Goal: Transaction & Acquisition: Purchase product/service

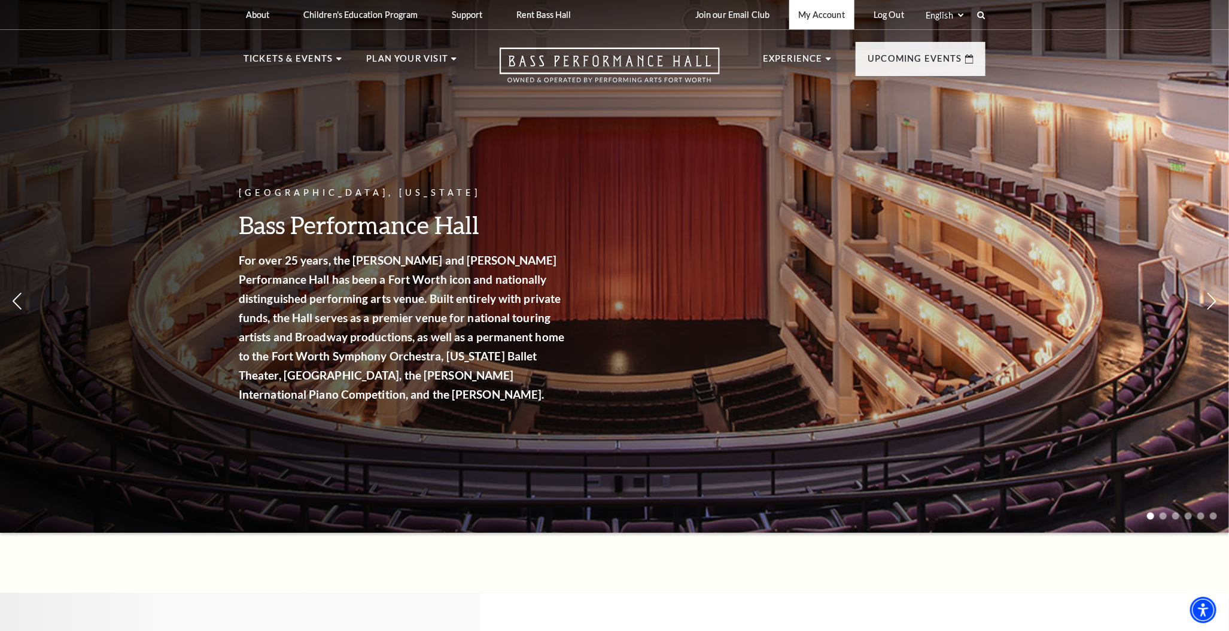
click at [832, 14] on link "My Account" at bounding box center [821, 14] width 65 height 29
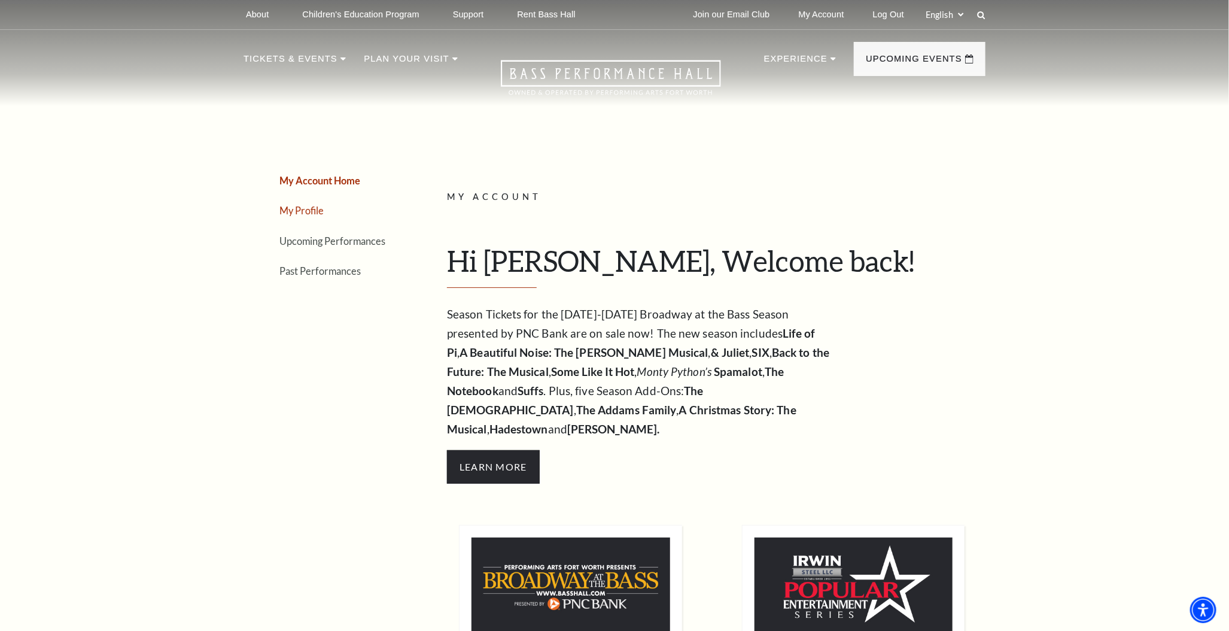
click at [312, 206] on link "My Profile" at bounding box center [301, 210] width 44 height 11
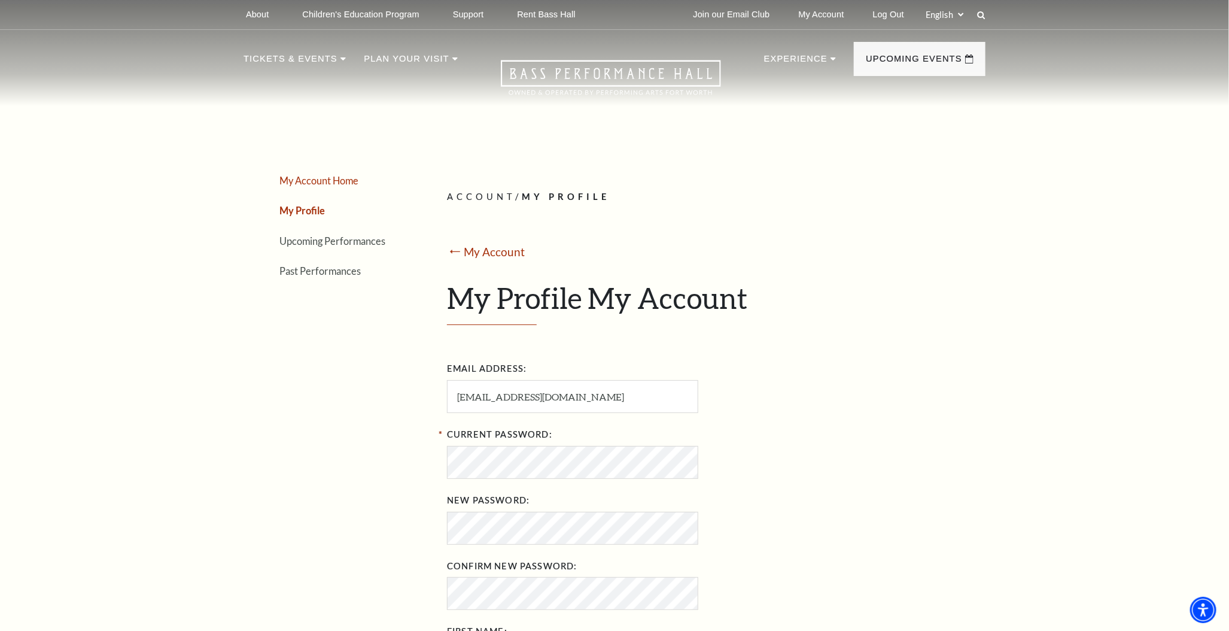
click at [315, 179] on link "My Account Home" at bounding box center [318, 180] width 79 height 11
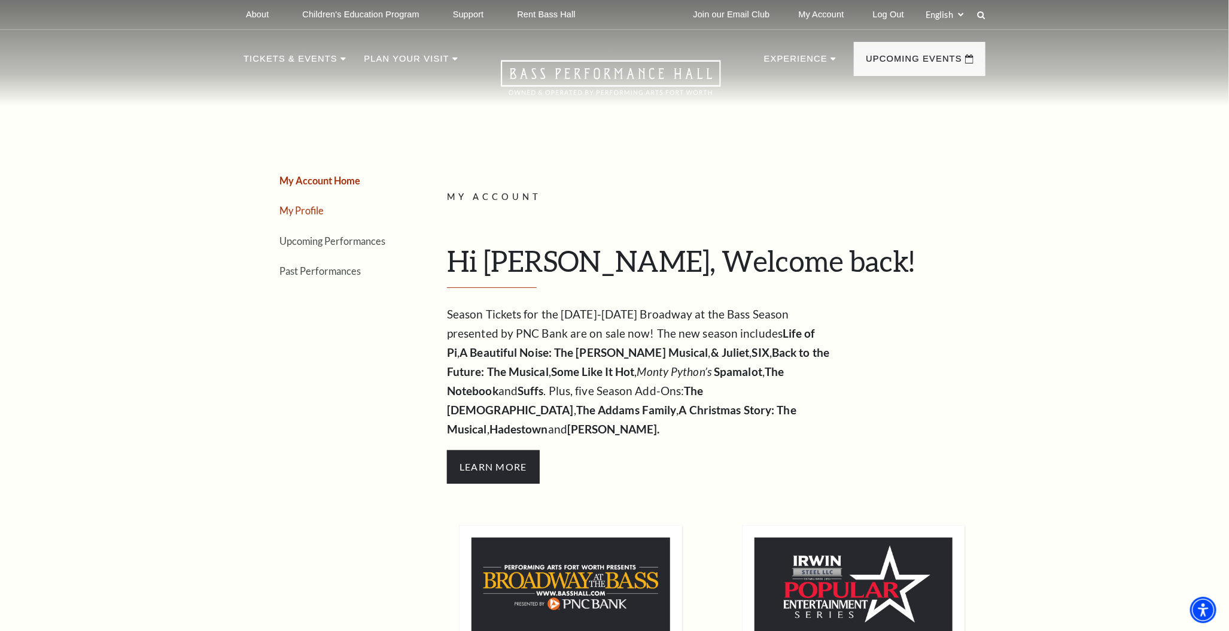
click at [310, 211] on link "My Profile" at bounding box center [301, 210] width 44 height 11
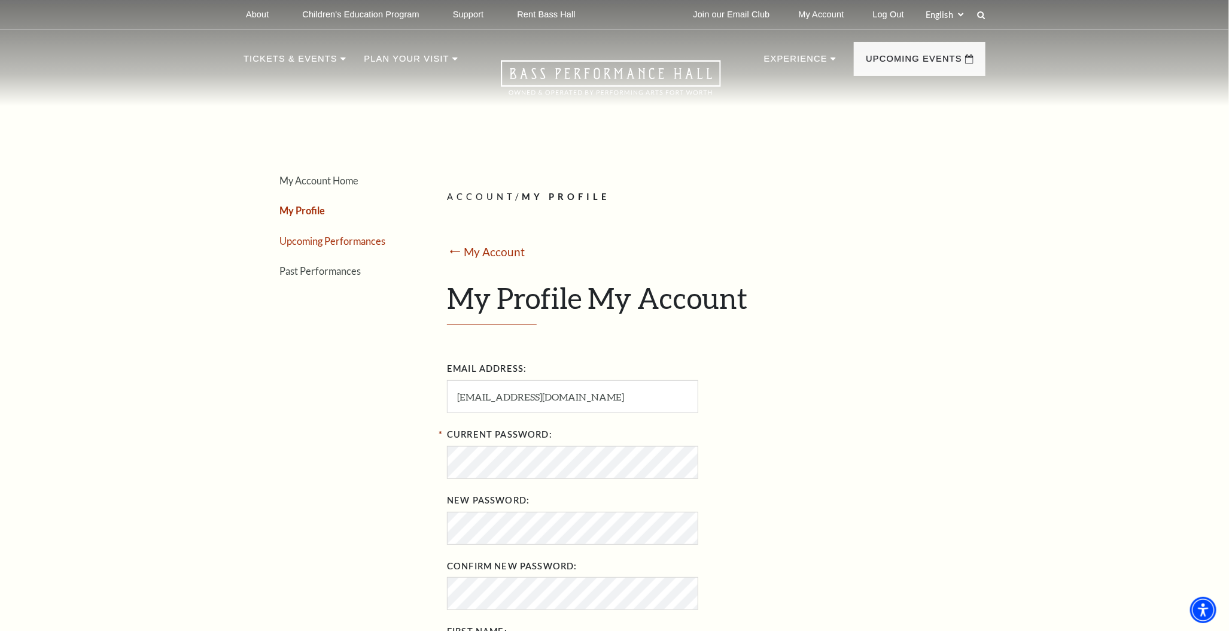
click at [339, 240] on link "Upcoming Performances" at bounding box center [332, 240] width 106 height 11
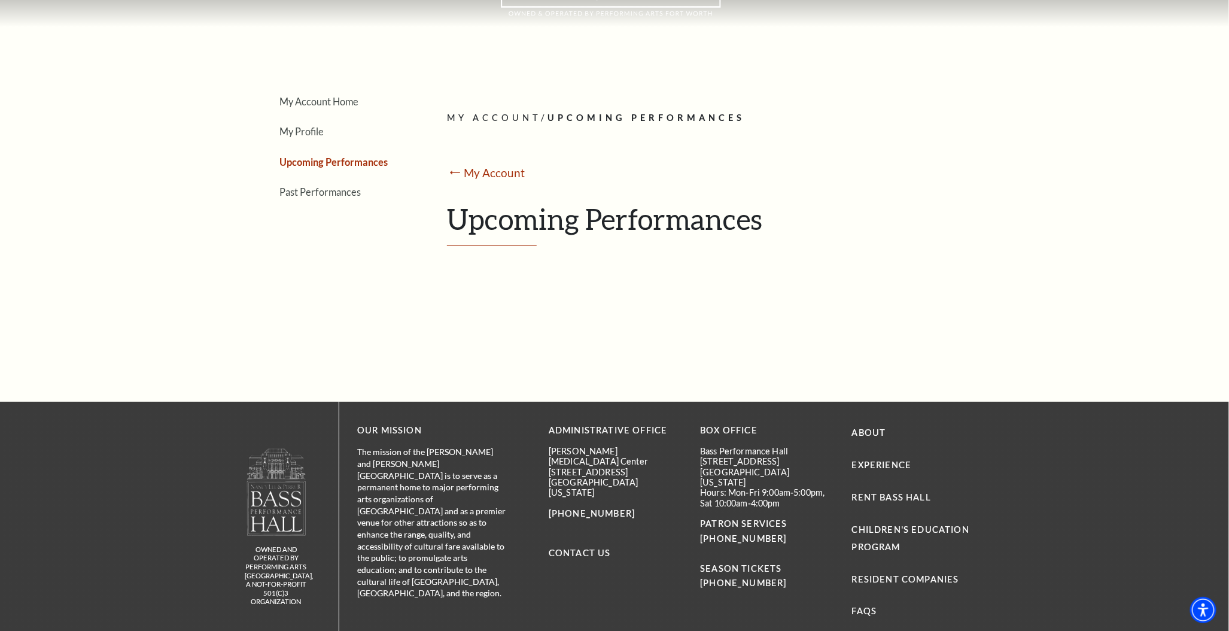
scroll to position [15, 0]
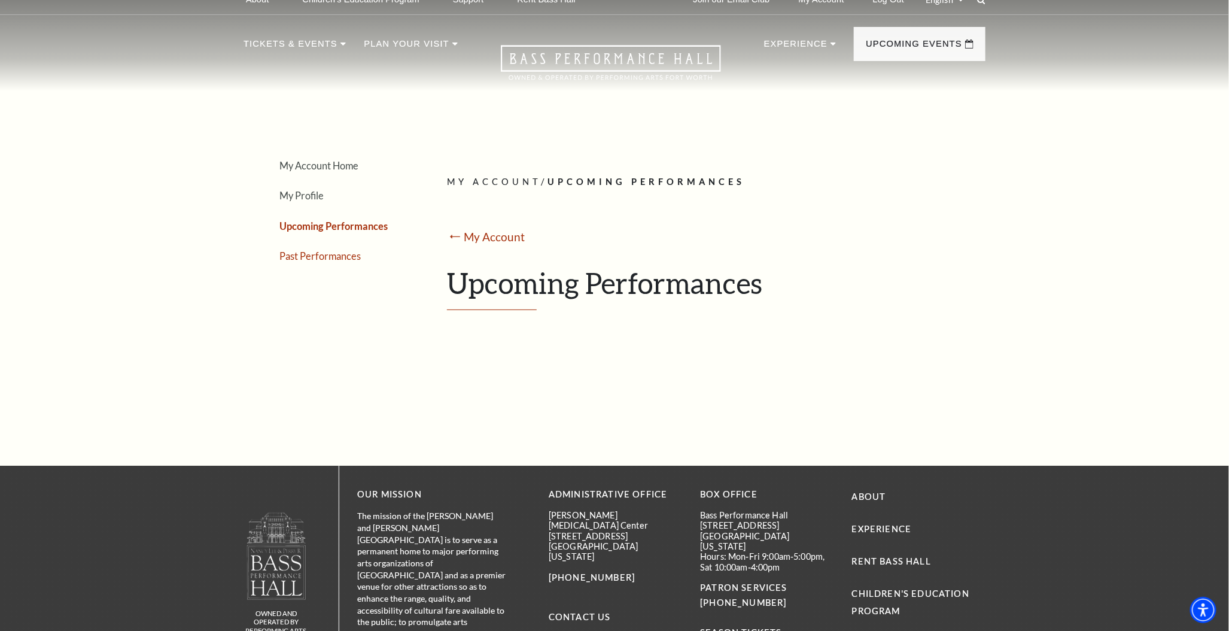
click at [331, 255] on link "Past Performances" at bounding box center [319, 255] width 81 height 11
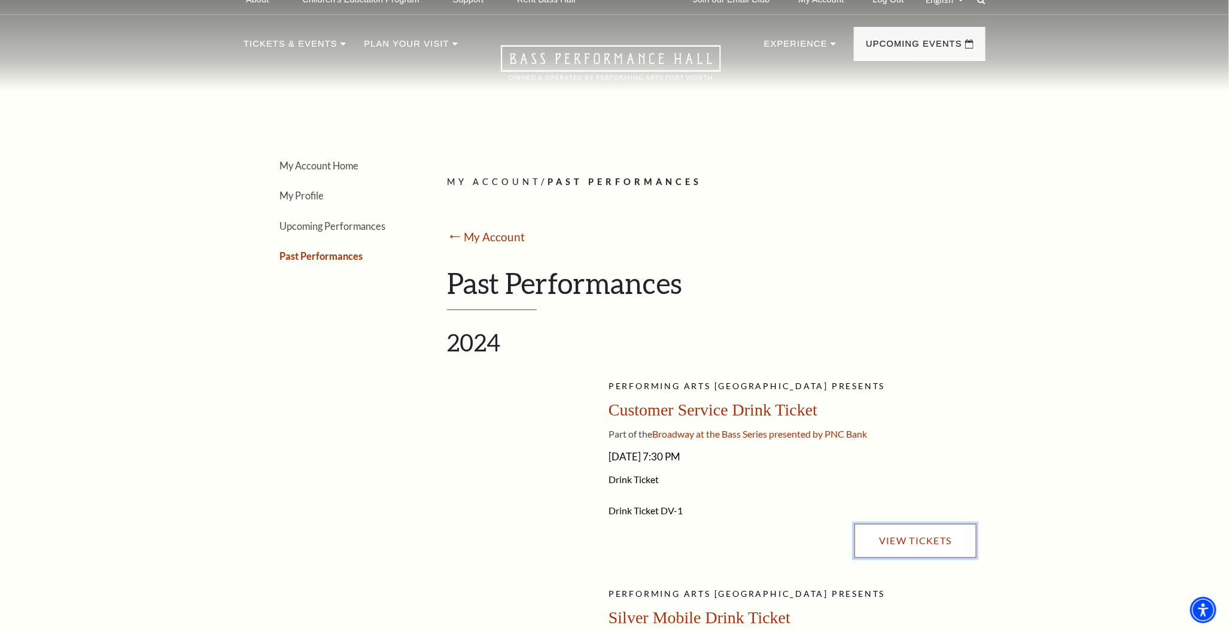
click at [894, 538] on link "View Tickets" at bounding box center [915, 539] width 122 height 33
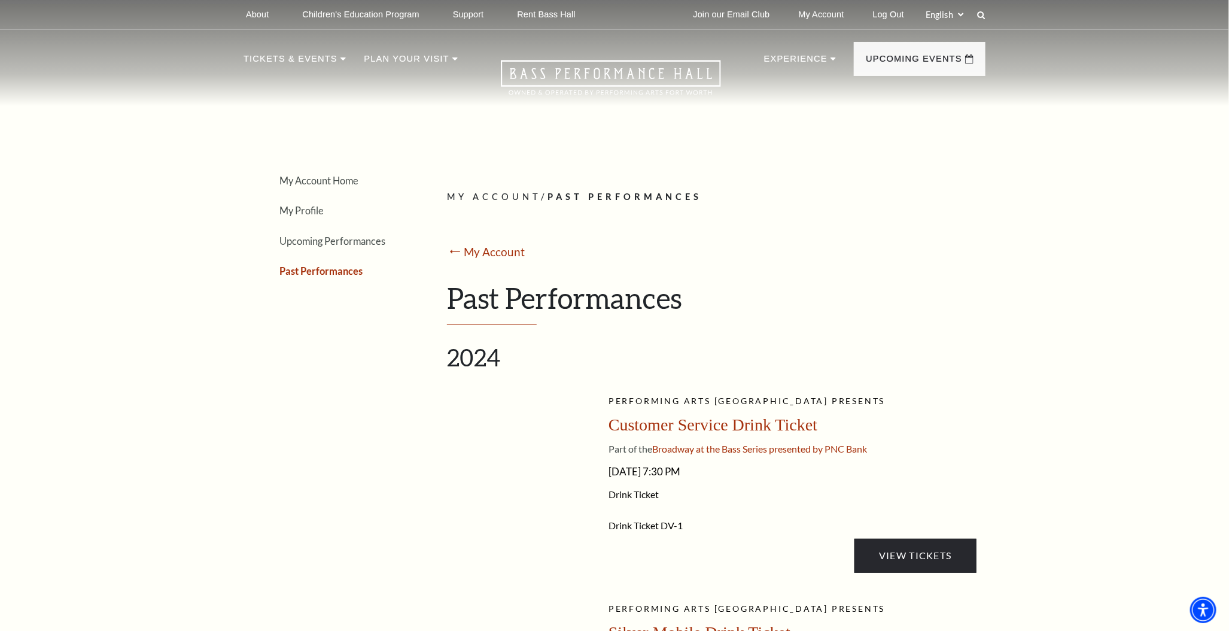
scroll to position [0, 0]
click at [874, 17] on link "Log Out" at bounding box center [888, 14] width 50 height 29
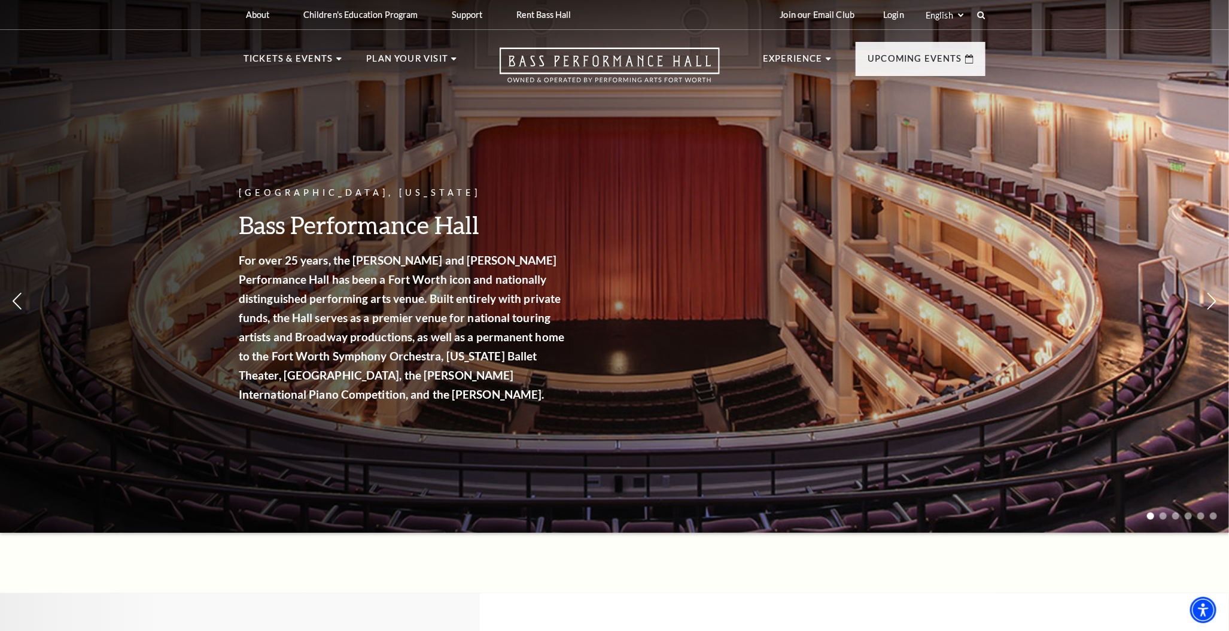
click at [874, 17] on link "Login" at bounding box center [893, 14] width 40 height 29
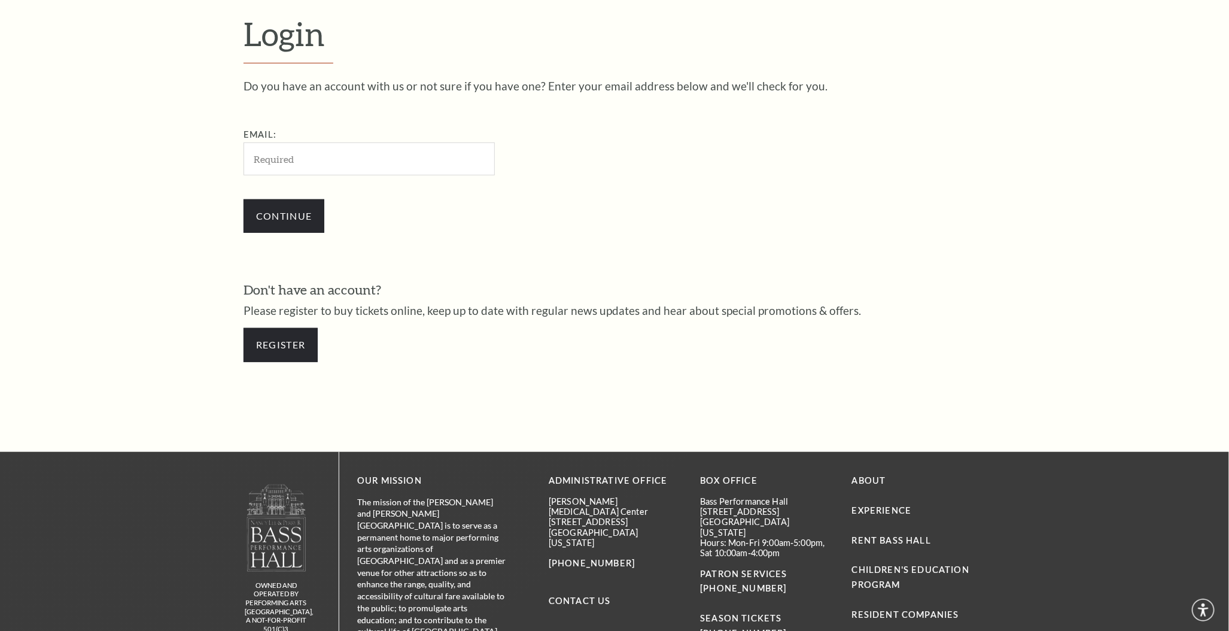
scroll to position [418, 0]
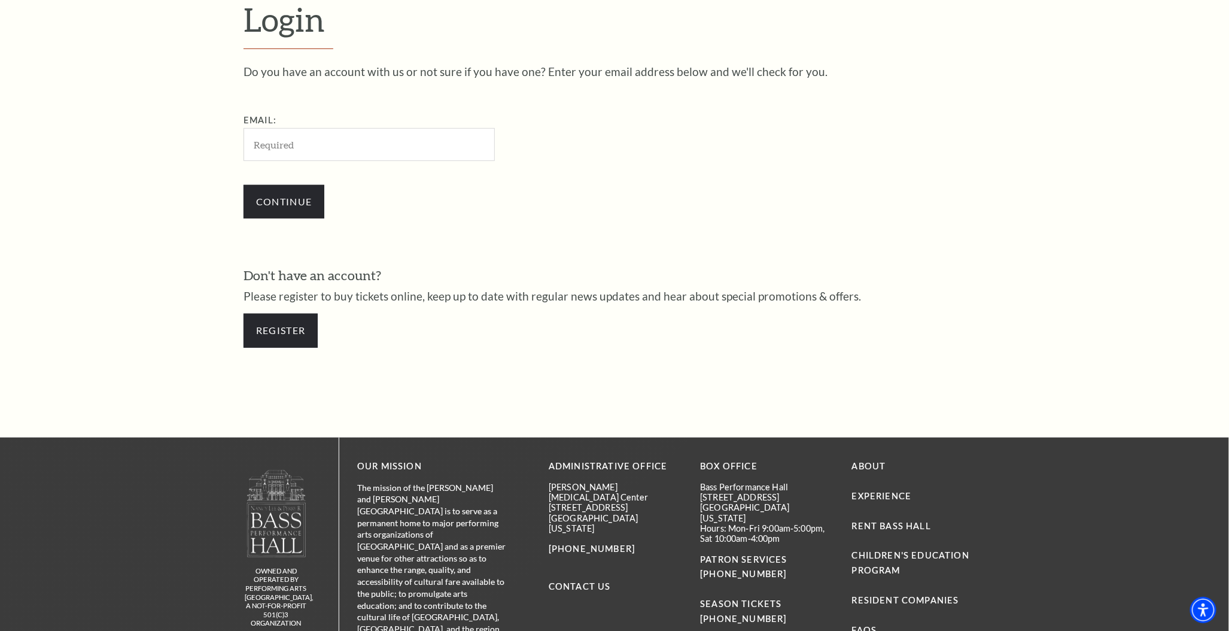
click at [345, 150] on input "Email:" at bounding box center [368, 144] width 251 height 33
click at [608, 212] on div "Continue" at bounding box center [428, 201] width 371 height 57
click at [291, 344] on link "Register" at bounding box center [280, 329] width 74 height 33
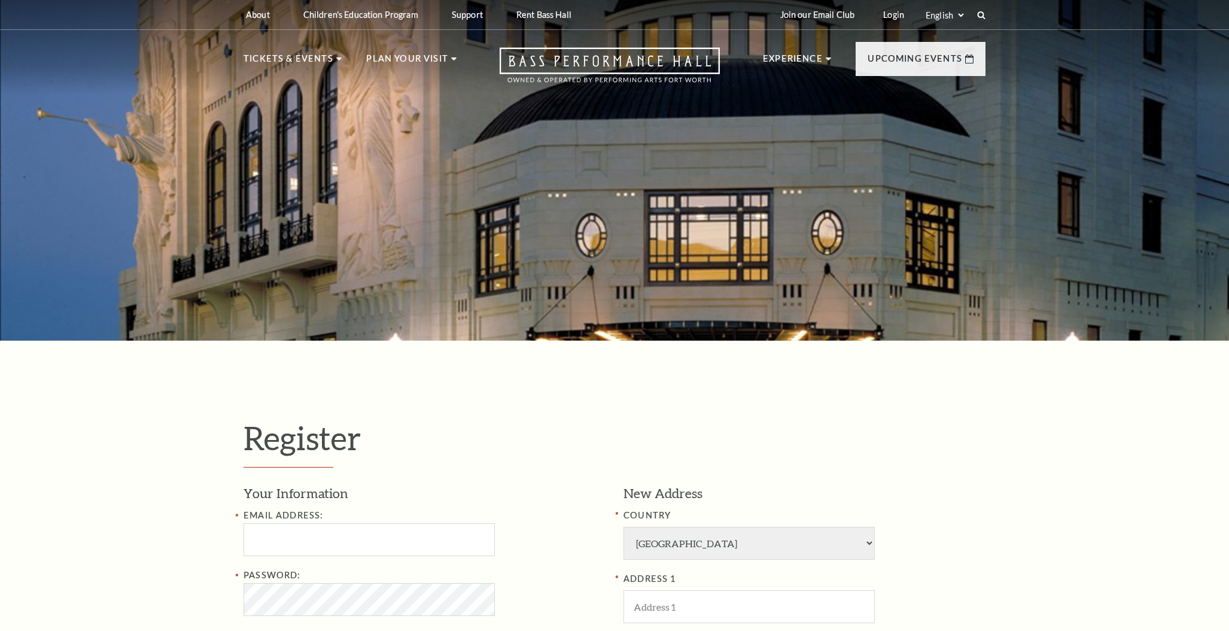
select select "1"
select select "TX"
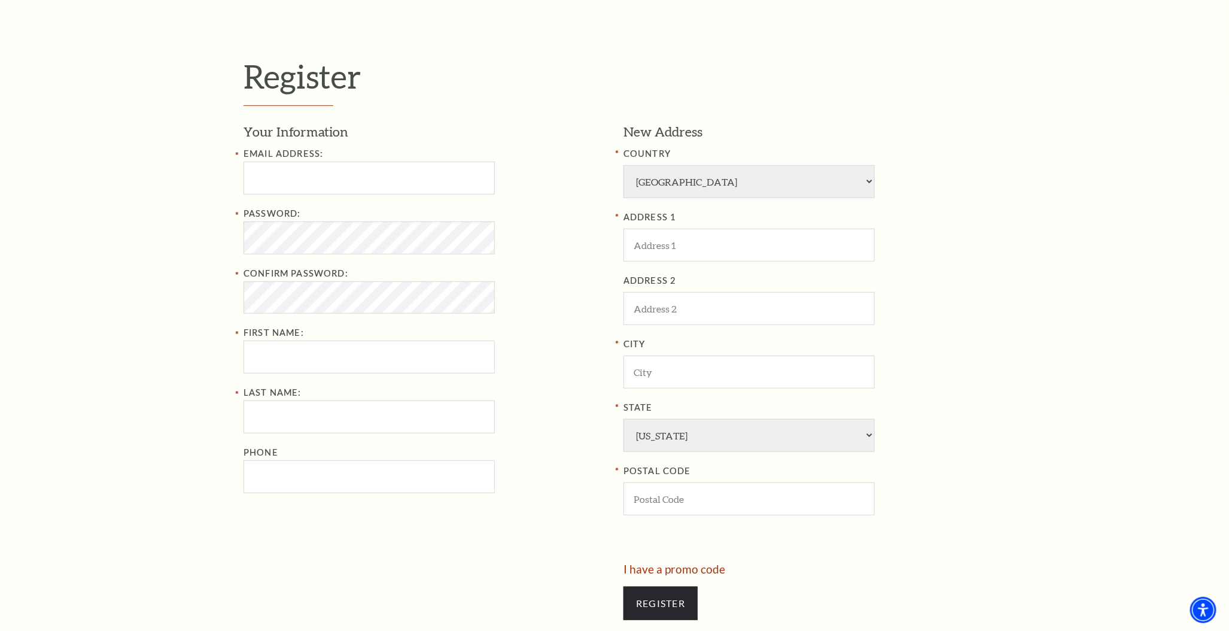
scroll to position [359, 0]
click at [349, 179] on input "pdeleon@basshall.com" at bounding box center [368, 180] width 251 height 33
type input "pdeleon@basshall.com1"
click at [438, 105] on h1 "Register" at bounding box center [614, 83] width 742 height 49
click at [184, 238] on div "Register Your Information Email Address: pdeleon@basshall.com1 Password: Confir…" at bounding box center [614, 346] width 1229 height 730
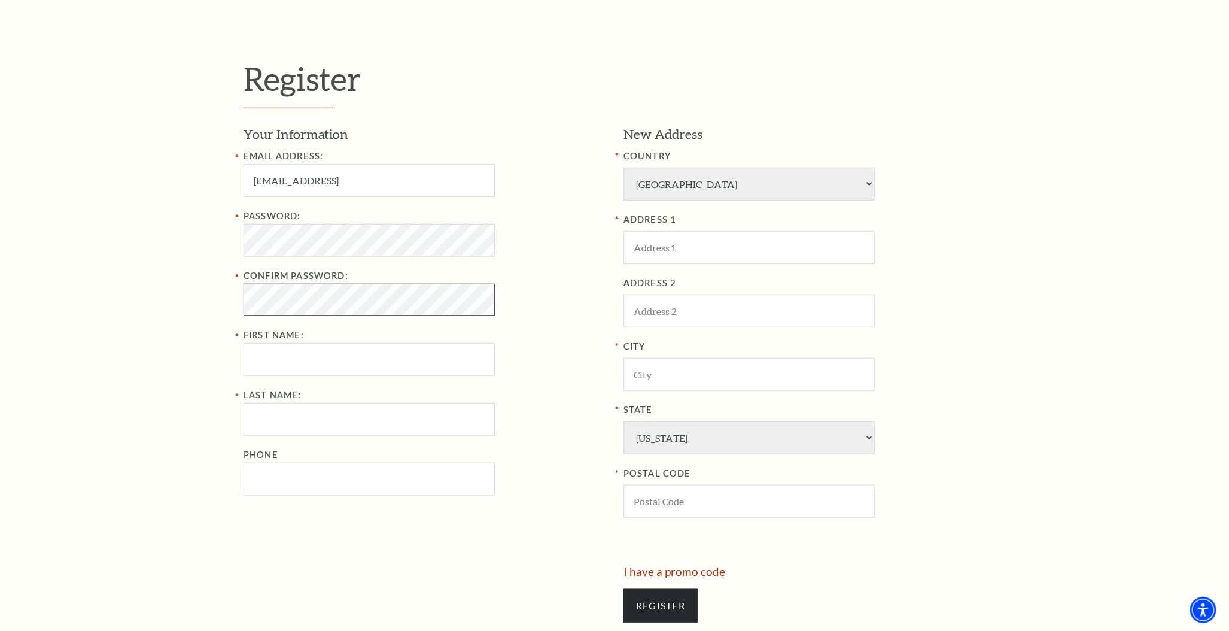
scroll to position [354, 0]
click at [184, 238] on div "Register Your Information Email Address: pdeleon@basshall.com1 Password: Confir…" at bounding box center [614, 346] width 1229 height 730
click at [307, 359] on input "First Name:" at bounding box center [368, 359] width 251 height 33
type input "Phillip"
type input "DeLeon"
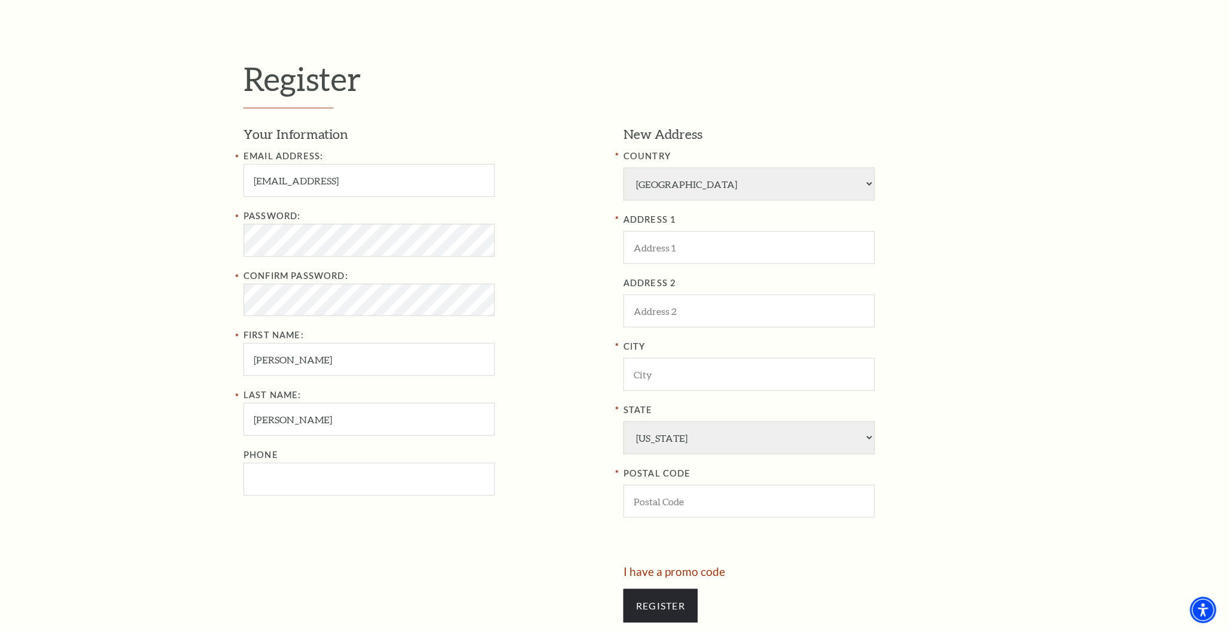
type input "8172124240"
type input "330 E 4th St"
type input "Fort Worth"
type input "76102"
type input "817-212-4240"
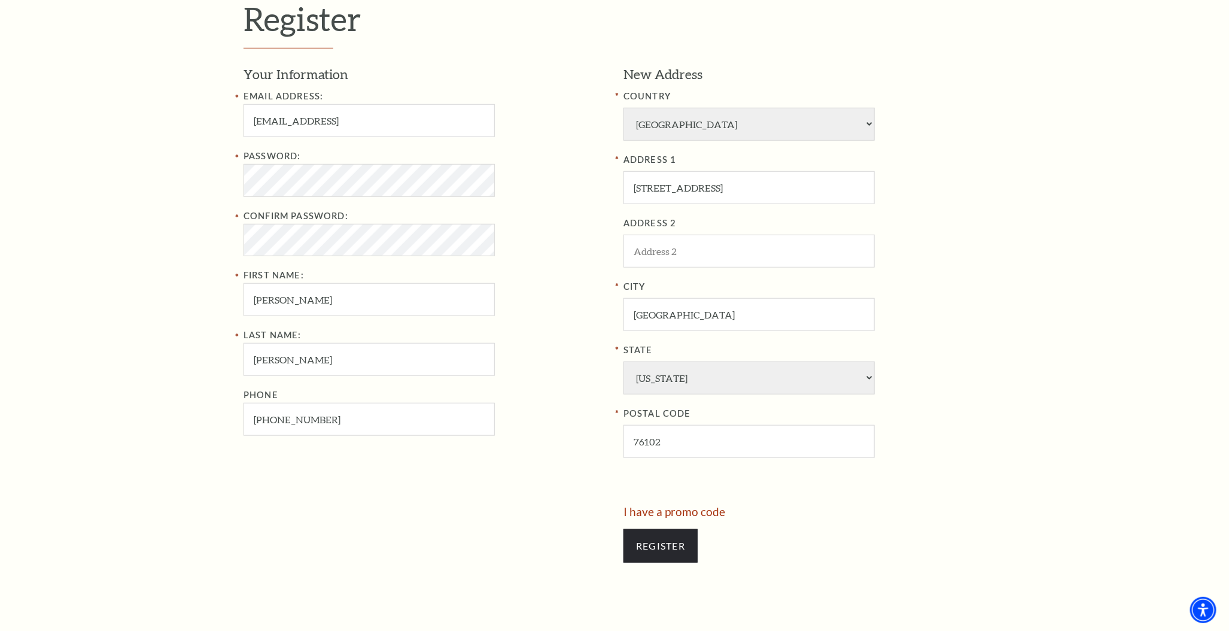
scroll to position [473, 0]
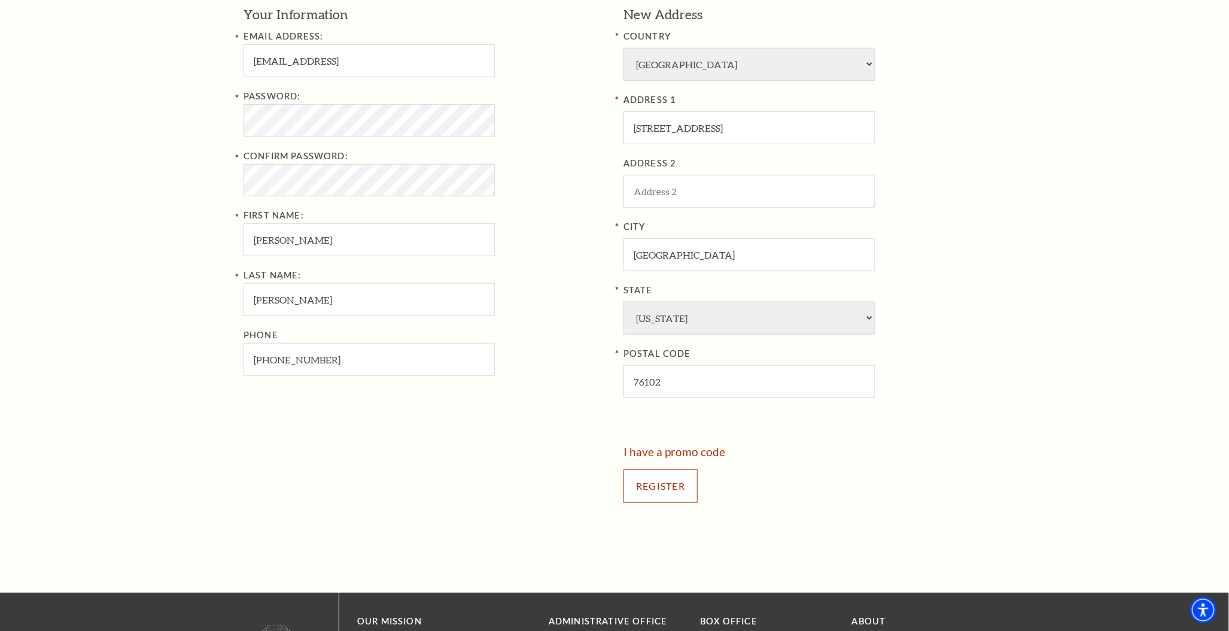
click at [675, 486] on input "Register" at bounding box center [660, 485] width 74 height 33
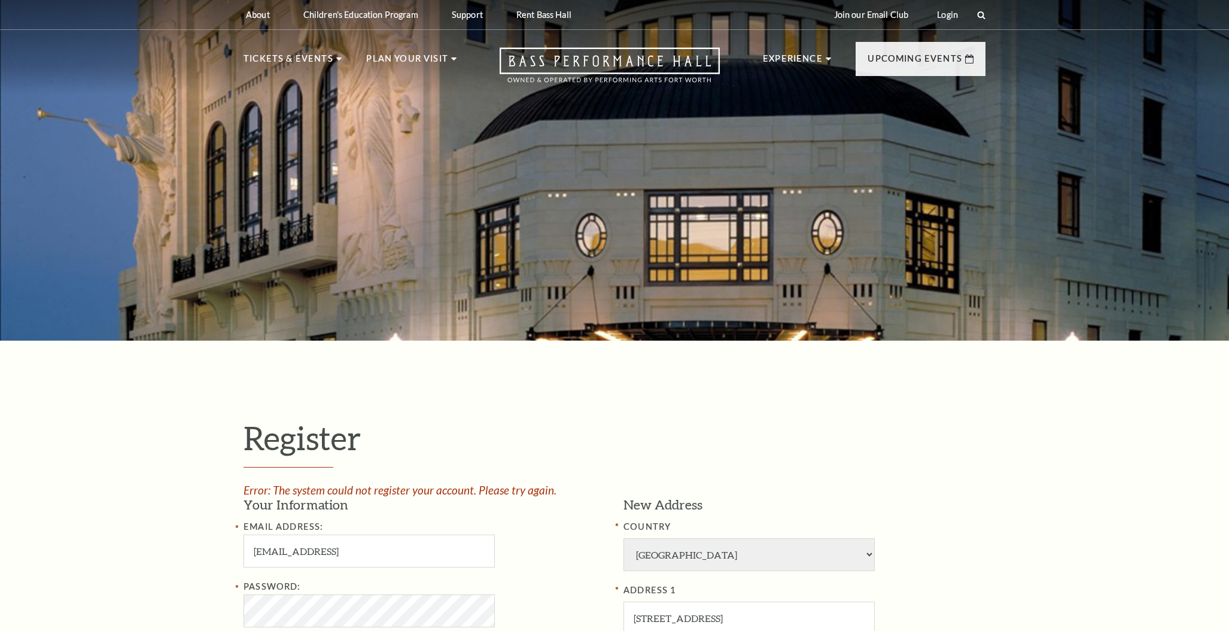
select select "1"
select select "[GEOGRAPHIC_DATA]"
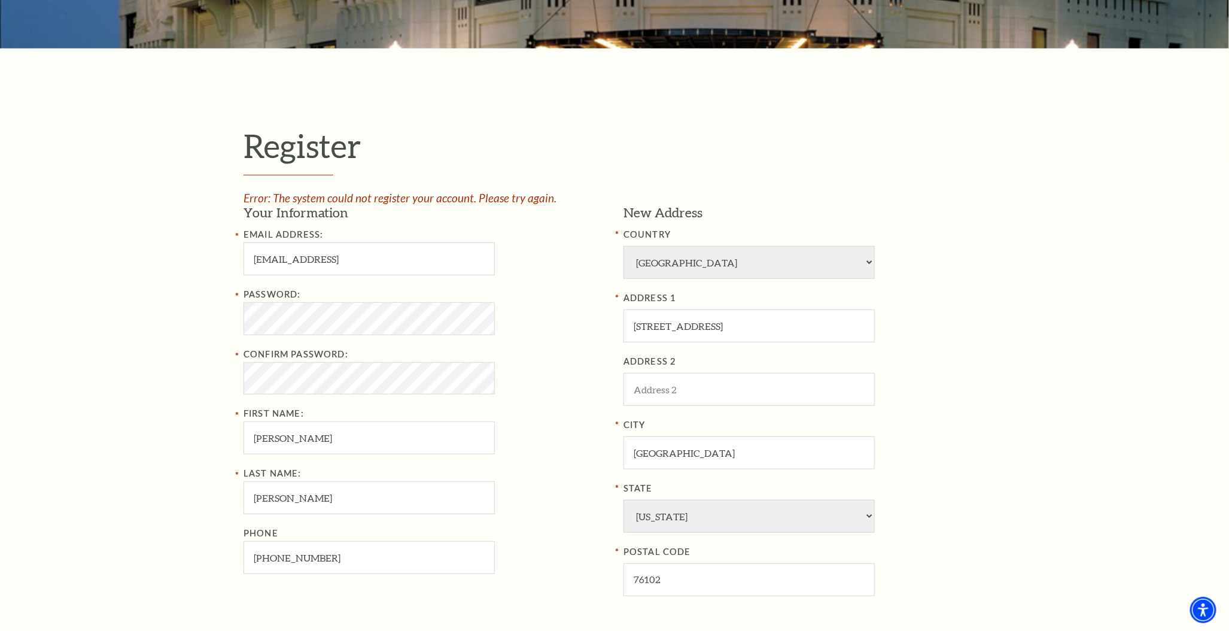
scroll to position [359, 0]
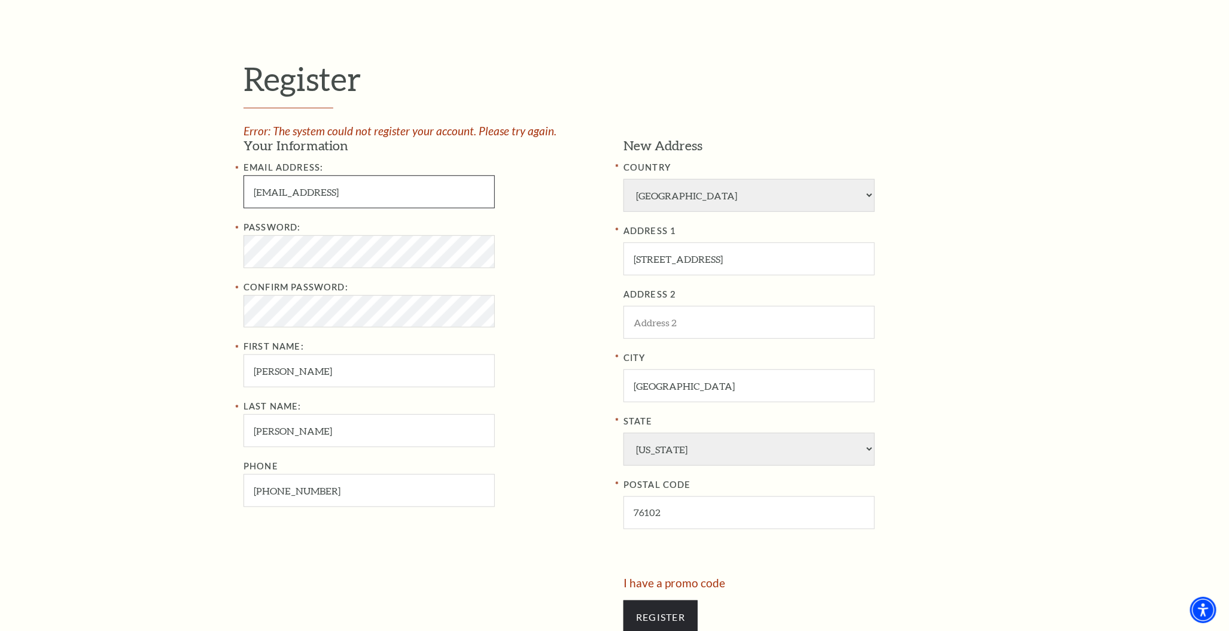
click at [382, 192] on input "[EMAIL_ADDRESS]" at bounding box center [368, 191] width 251 height 33
click at [255, 192] on input "[EMAIL_ADDRESS][DOMAIN_NAME]" at bounding box center [368, 191] width 251 height 33
type input "[EMAIL_ADDRESS][DOMAIN_NAME]"
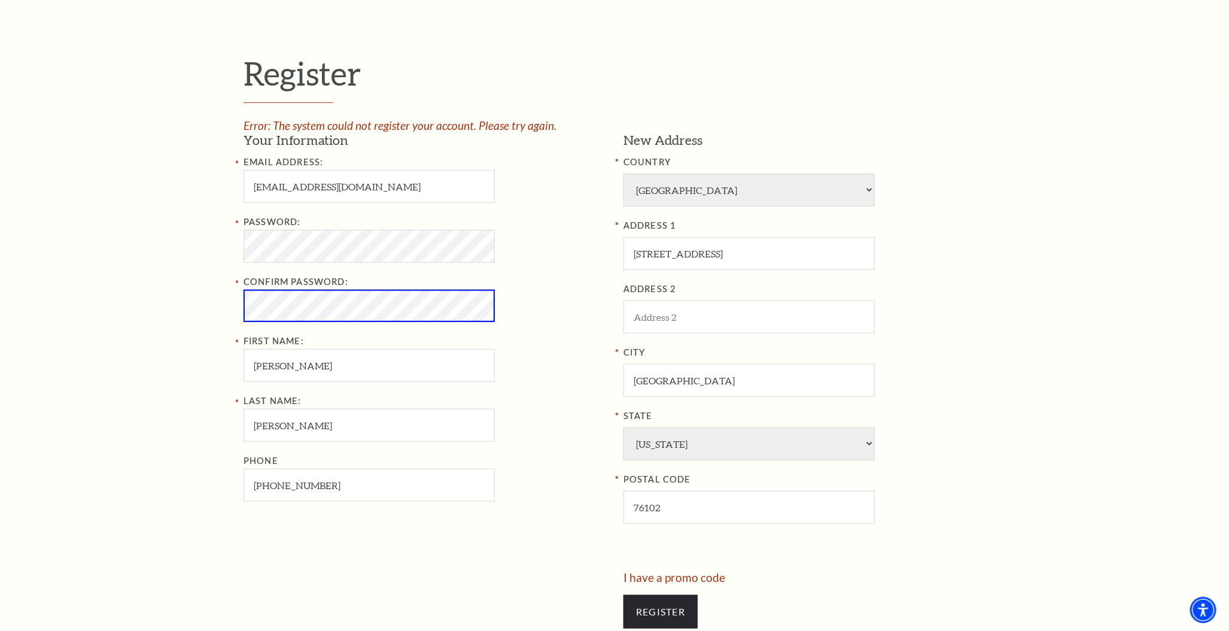
scroll to position [354, 0]
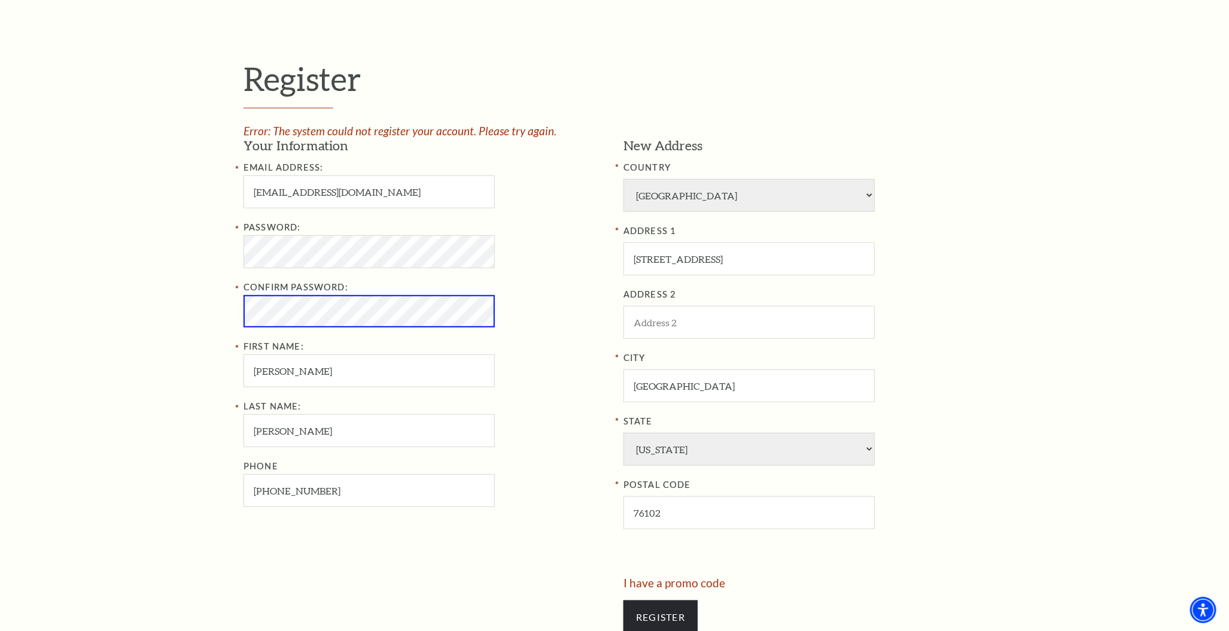
click at [126, 342] on div "Register Error: The system could not register your account. Please try again. Y…" at bounding box center [614, 352] width 1229 height 742
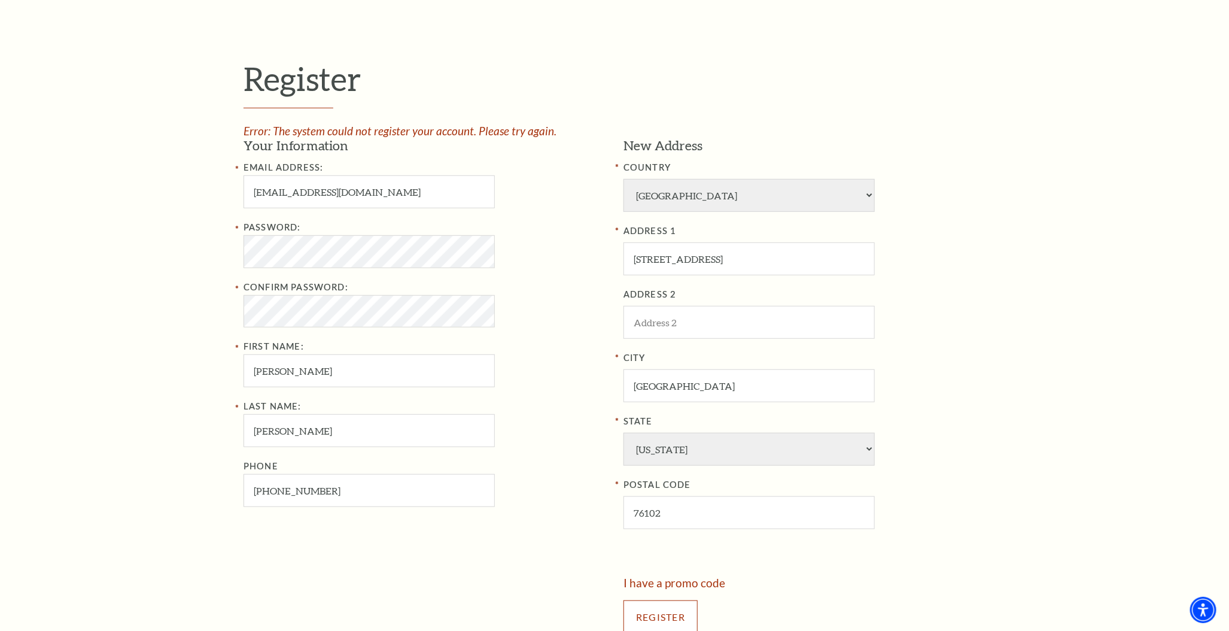
click at [672, 614] on input "Register" at bounding box center [660, 616] width 74 height 33
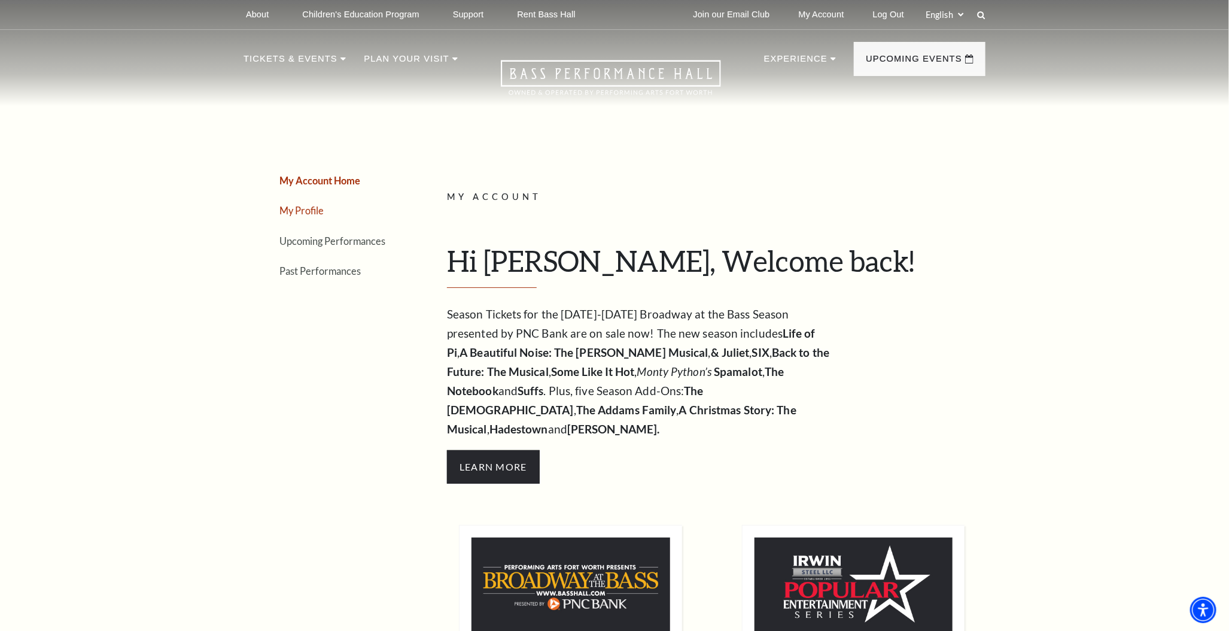
click at [323, 210] on link "My Profile" at bounding box center [301, 210] width 44 height 11
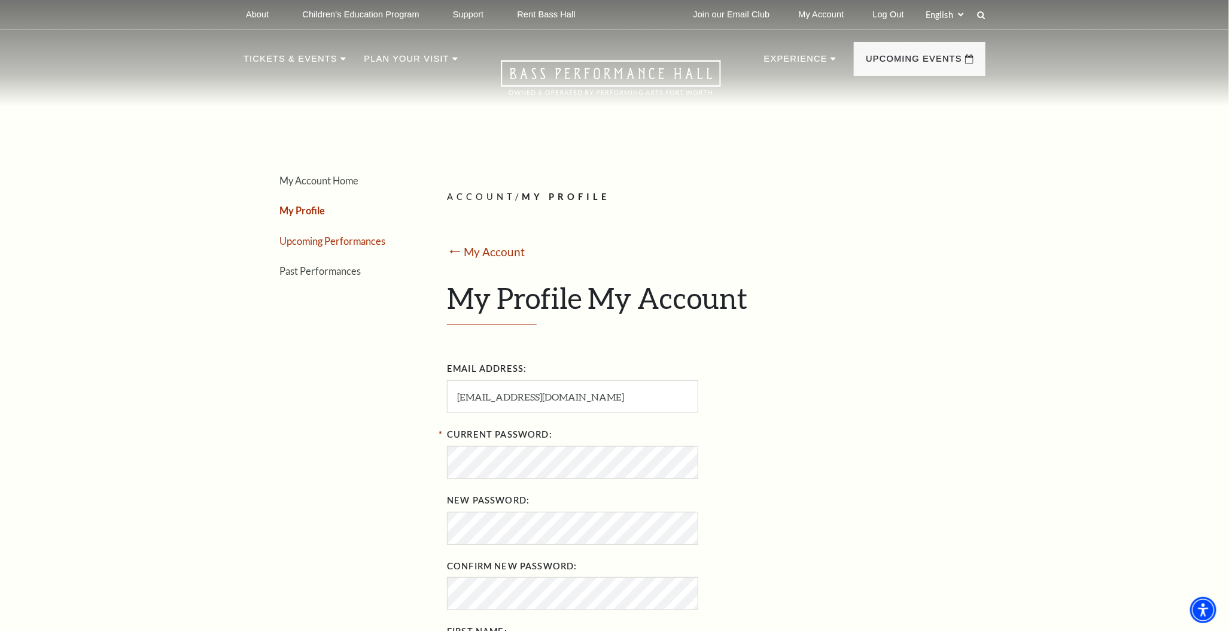
click at [343, 238] on link "Upcoming Performances" at bounding box center [332, 240] width 106 height 11
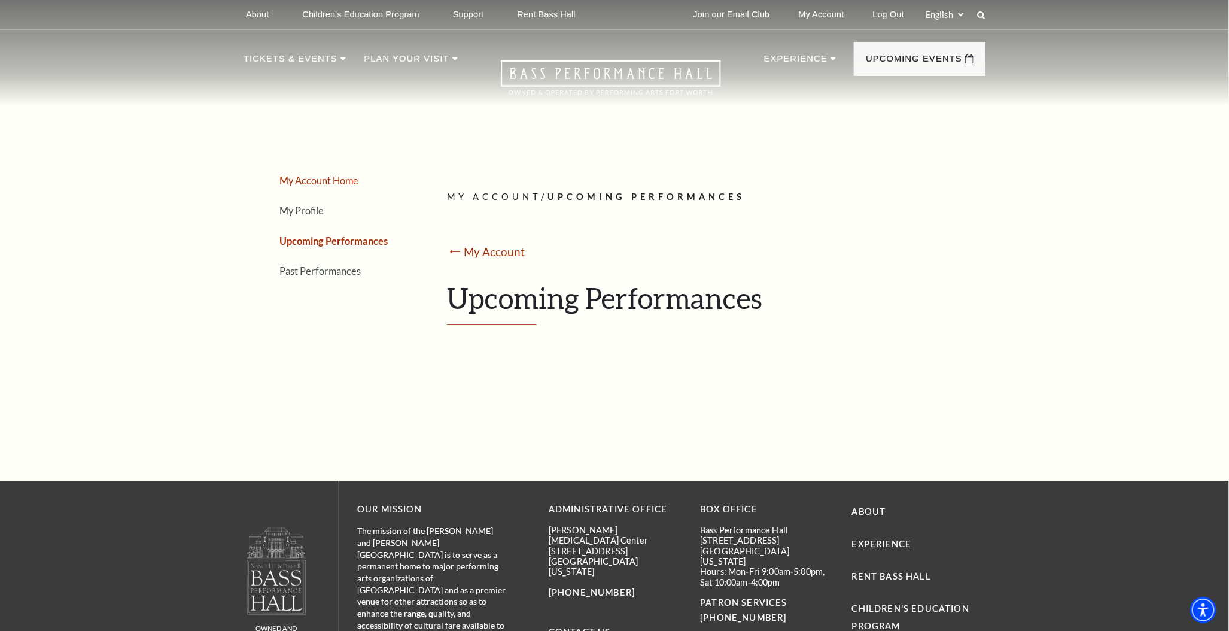
click at [313, 178] on link "My Account Home" at bounding box center [318, 180] width 79 height 11
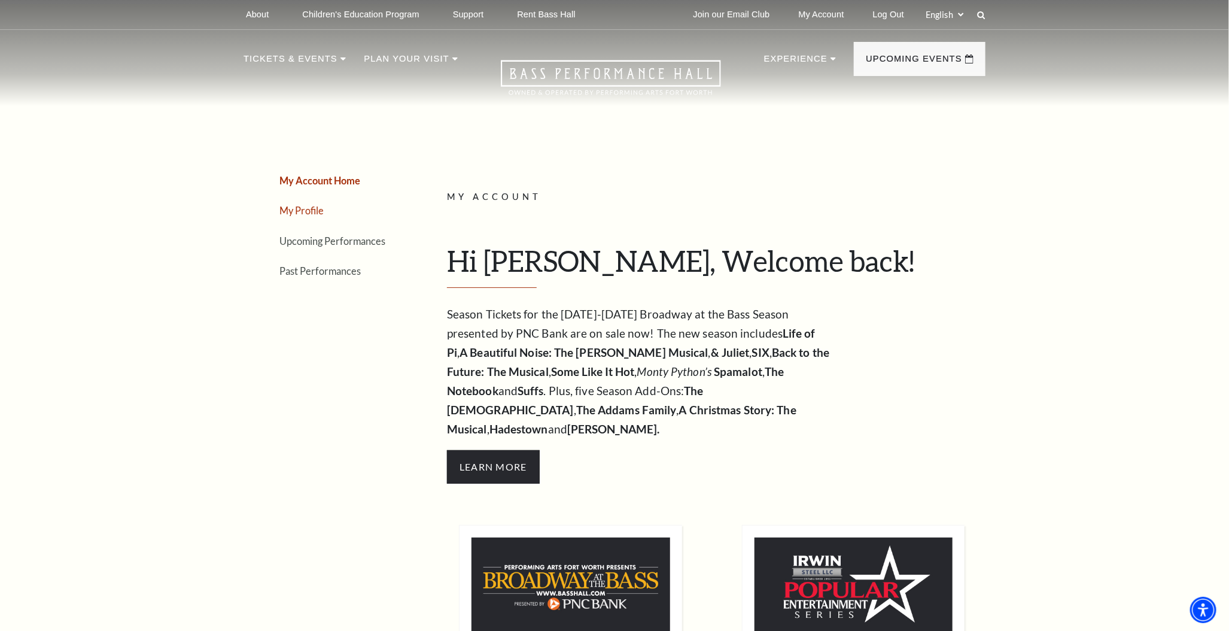
click at [318, 214] on link "My Profile" at bounding box center [301, 210] width 44 height 11
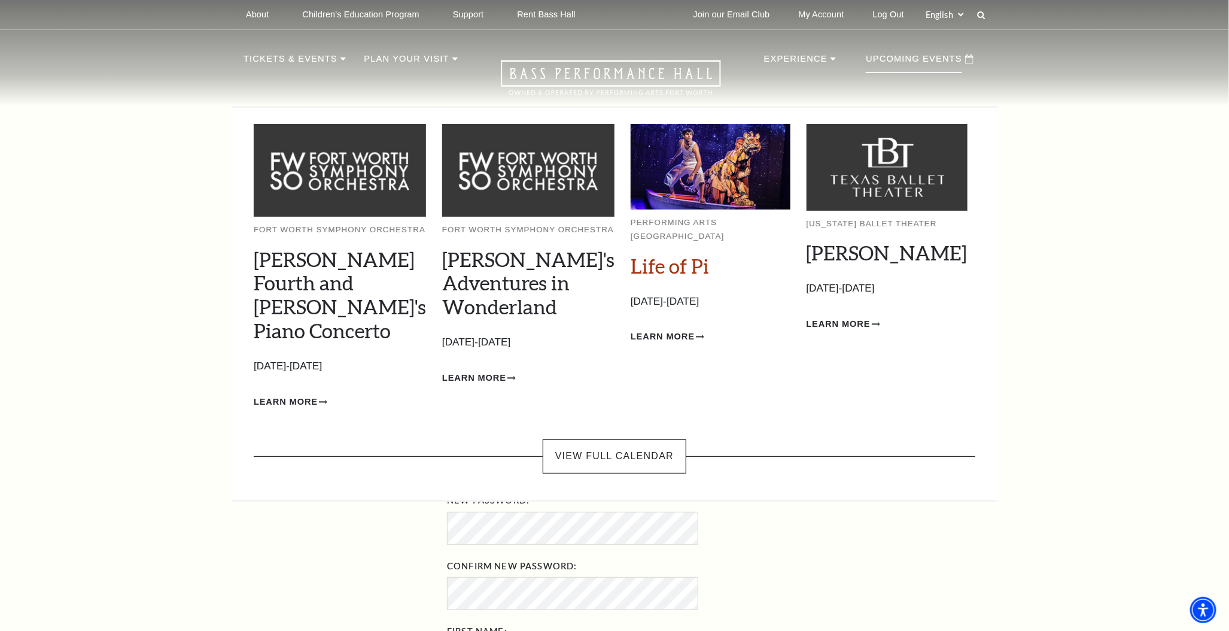
click at [658, 260] on link "Life of Pi" at bounding box center [670, 266] width 78 height 24
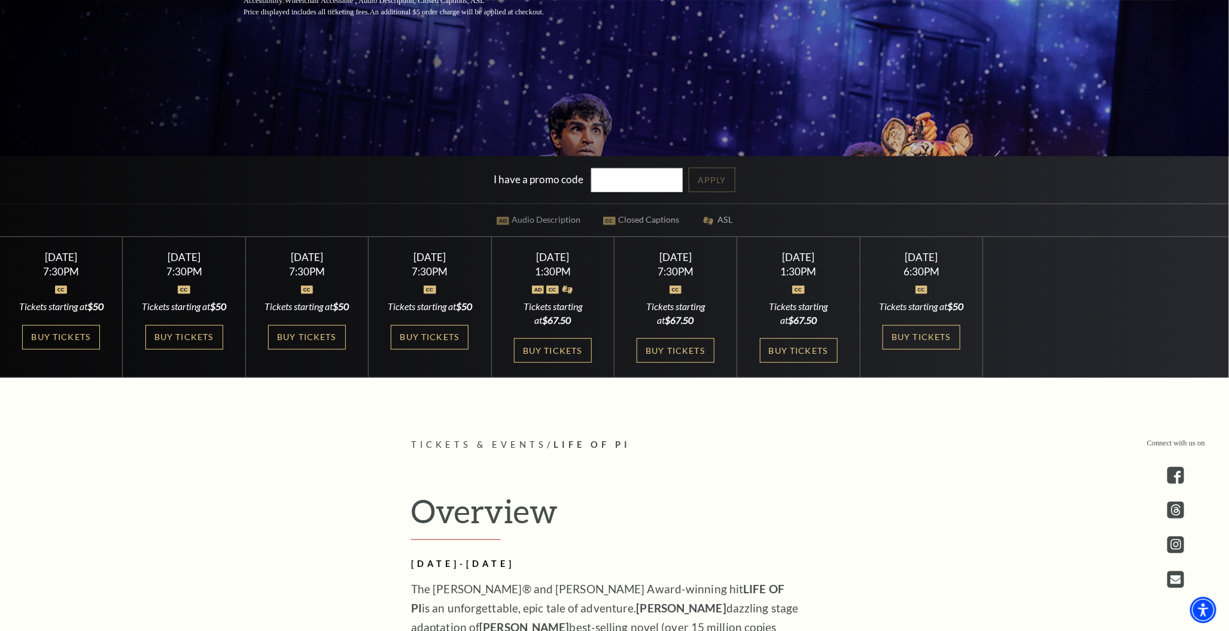
scroll to position [359, 0]
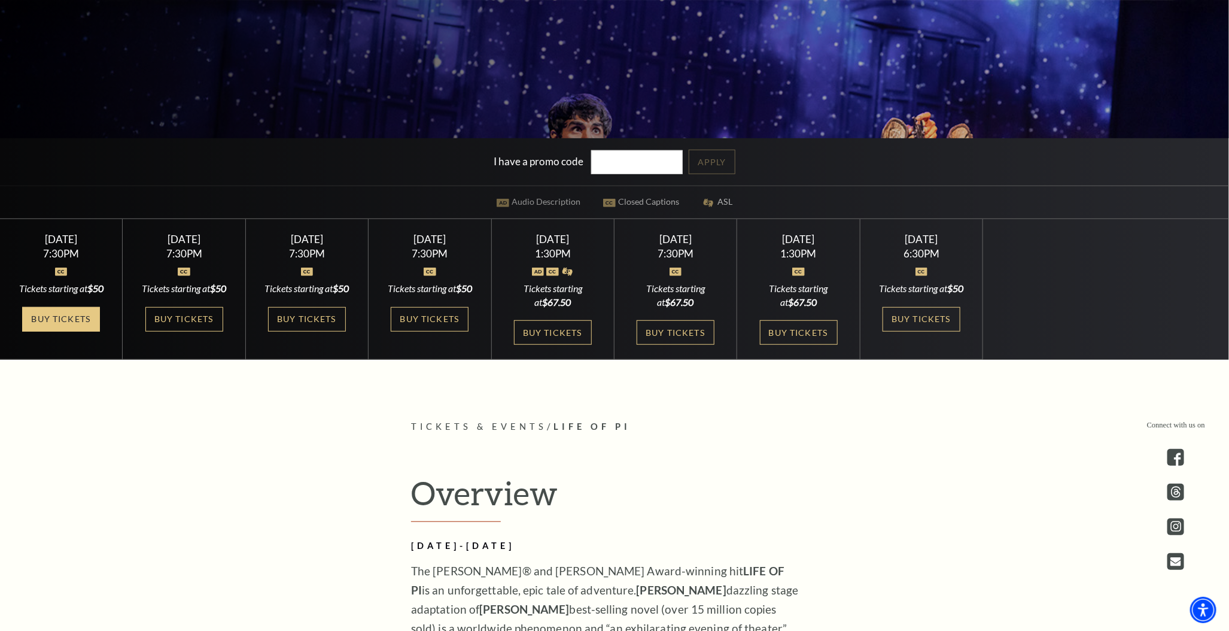
click at [67, 331] on link "Buy Tickets" at bounding box center [61, 319] width 78 height 25
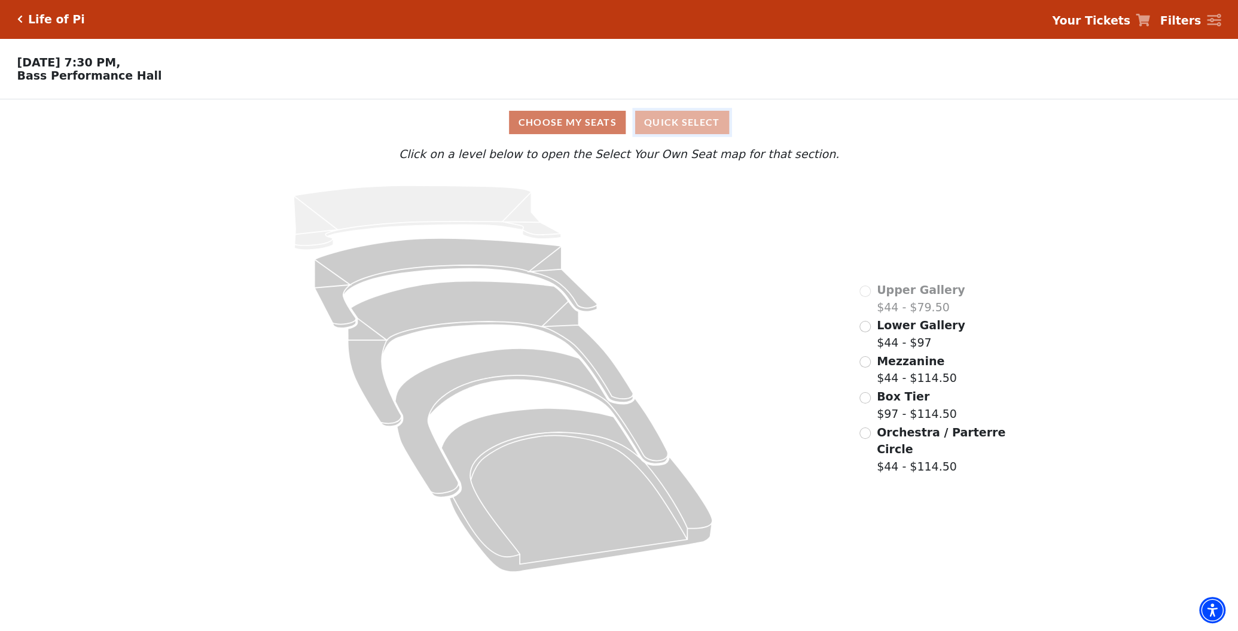
click at [693, 126] on button "Quick Select" at bounding box center [682, 122] width 94 height 23
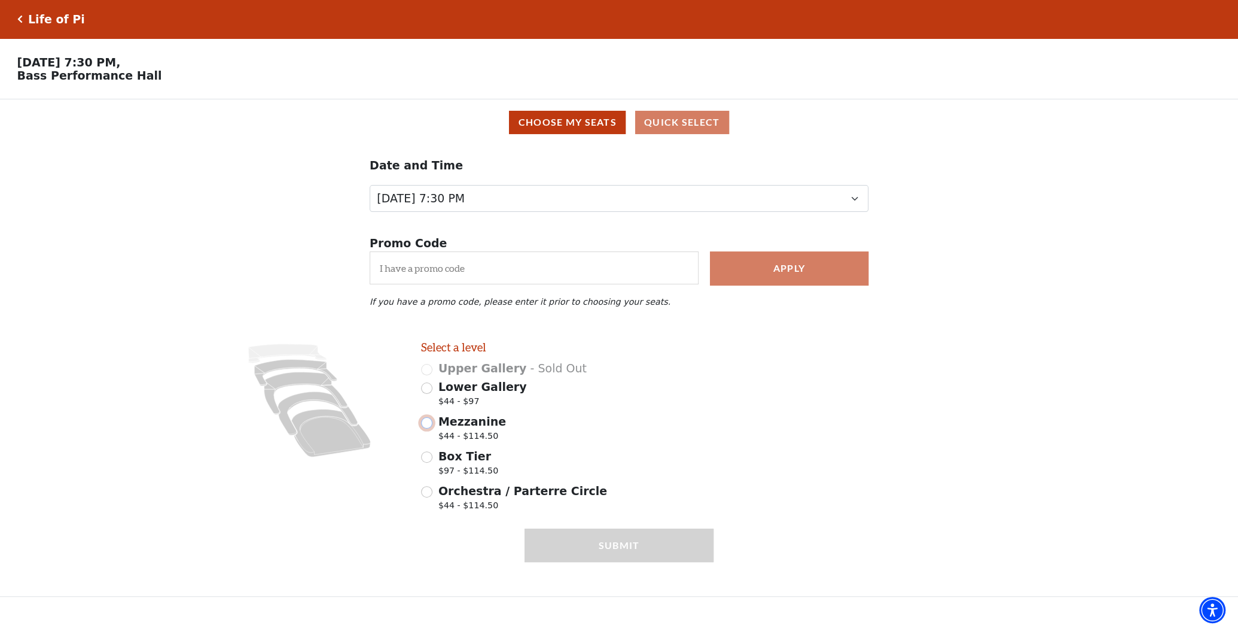
click at [430, 426] on input "Mezzanine $44 - $114.50" at bounding box center [426, 422] width 11 height 11
radio input "true"
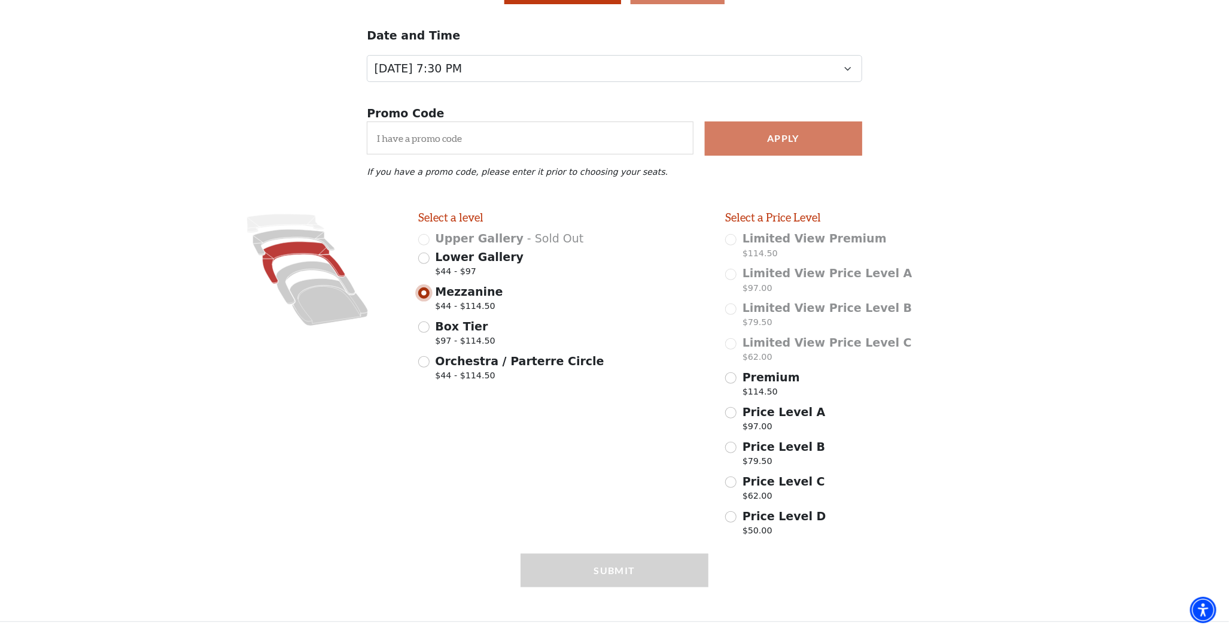
scroll to position [136, 0]
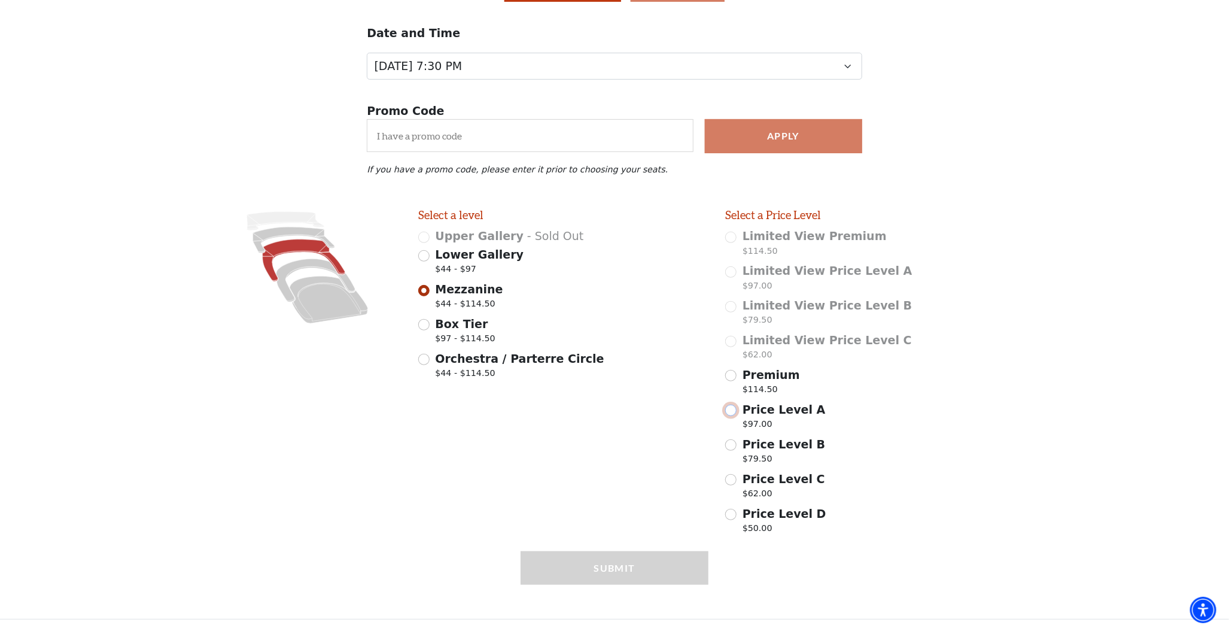
click at [734, 411] on input "Price Level A $97.00" at bounding box center [730, 409] width 11 height 11
radio input "true"
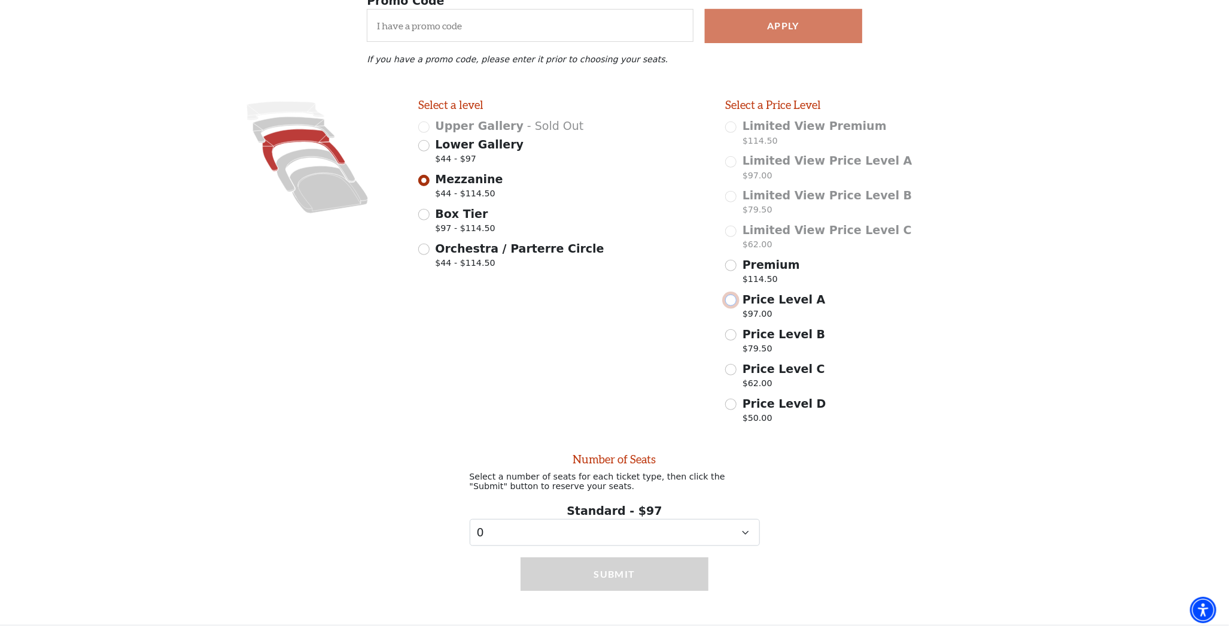
scroll to position [255, 0]
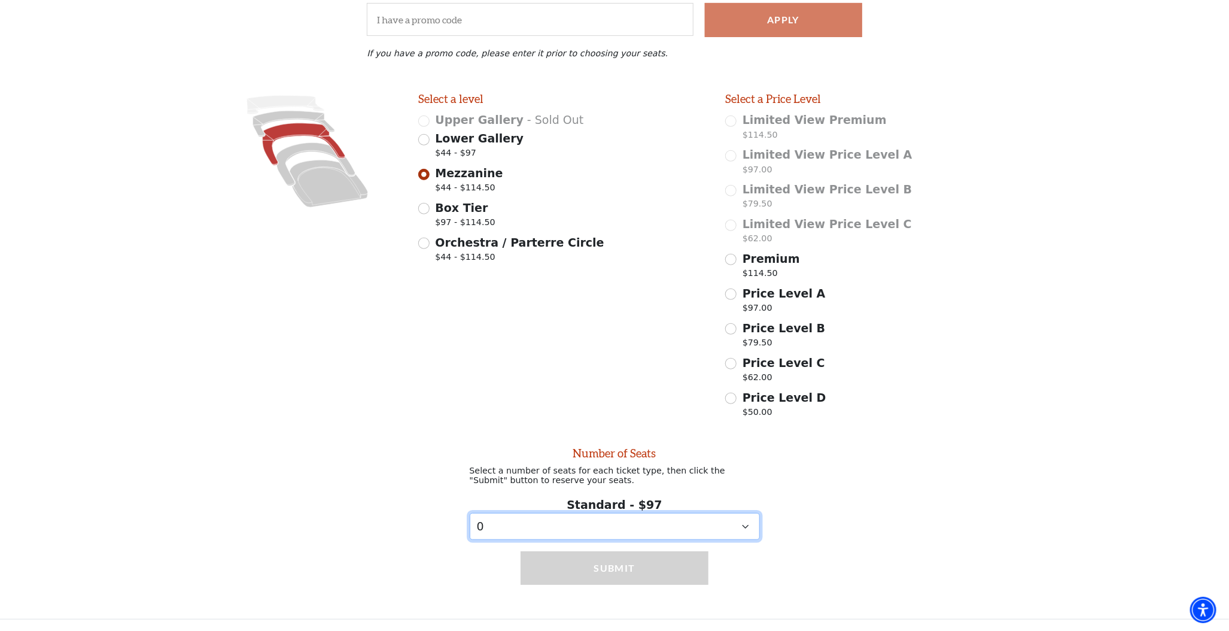
click at [555, 533] on select "0 1 2 3 4 5 6 7 8 9" at bounding box center [615, 526] width 290 height 27
select select "1"
click at [470, 513] on select "0 1 2 3 4 5 6 7 8 9" at bounding box center [615, 526] width 290 height 27
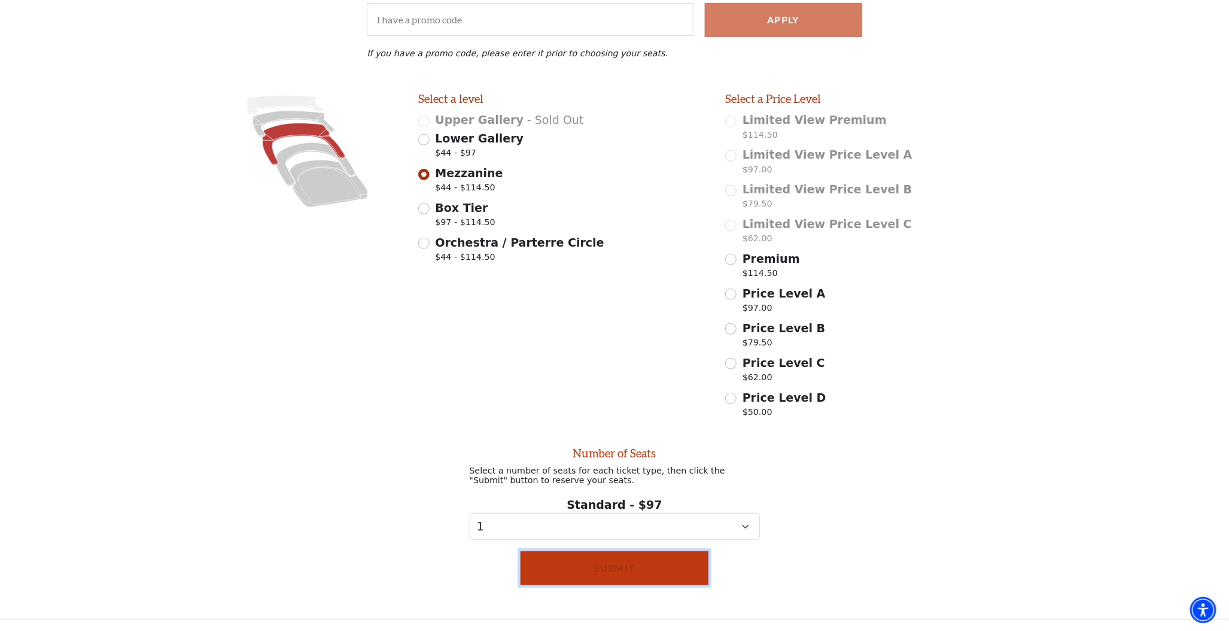
click at [636, 572] on button "Submit" at bounding box center [614, 567] width 188 height 33
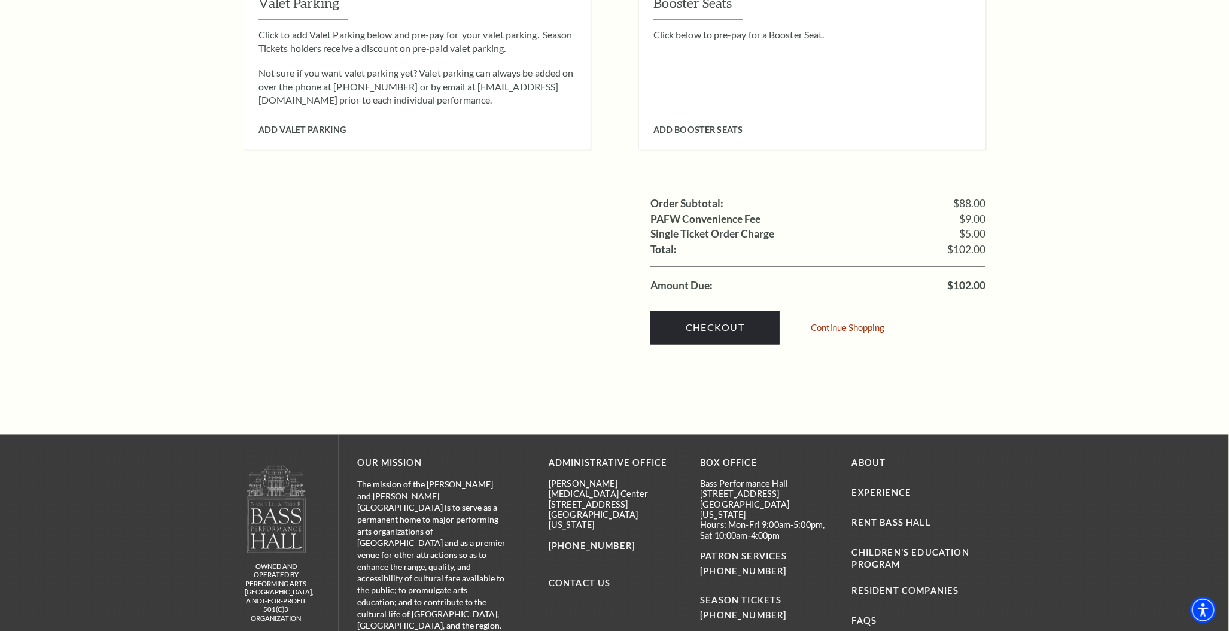
scroll to position [957, 0]
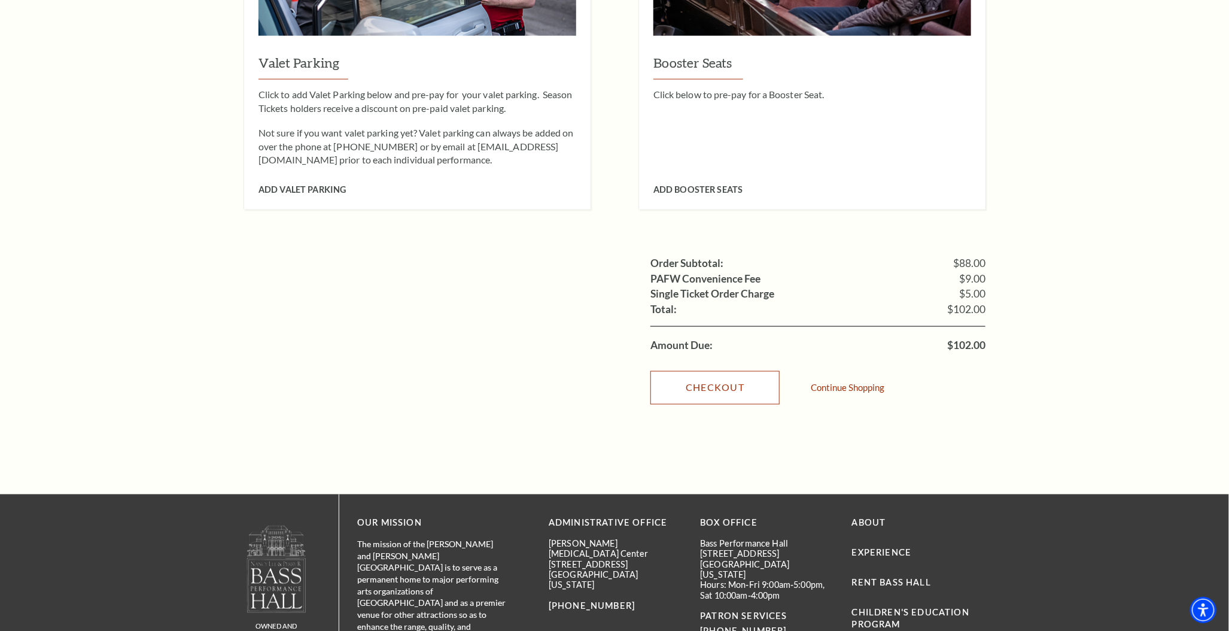
click at [729, 371] on link "Checkout" at bounding box center [714, 387] width 129 height 33
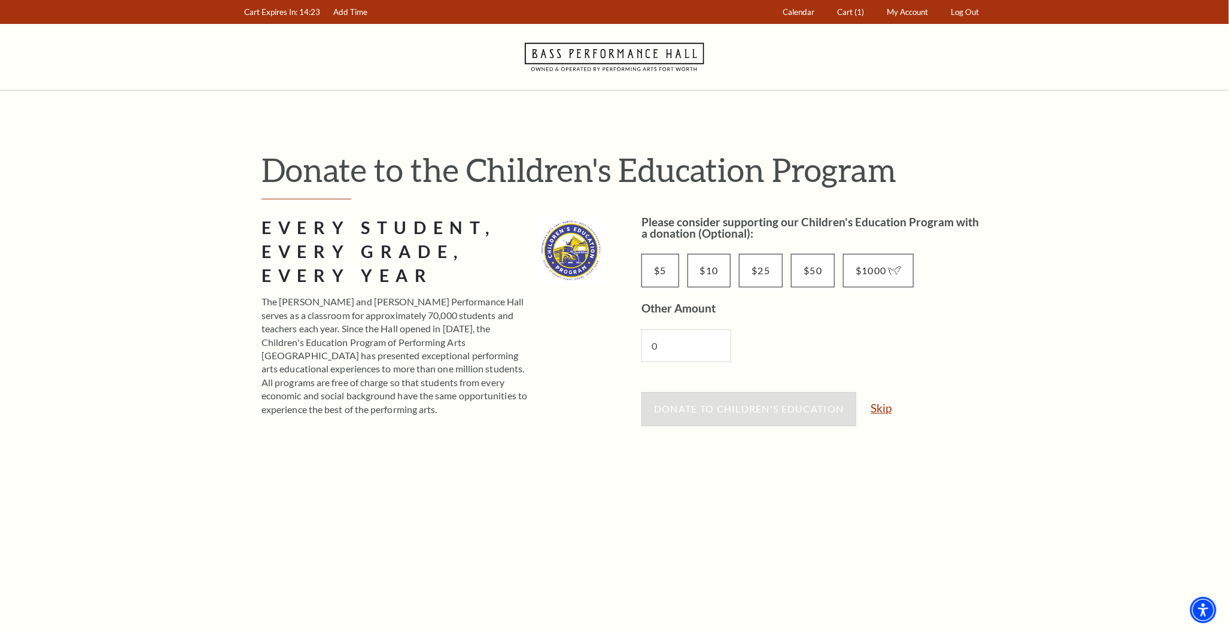
click at [886, 409] on link "Skip" at bounding box center [880, 407] width 21 height 11
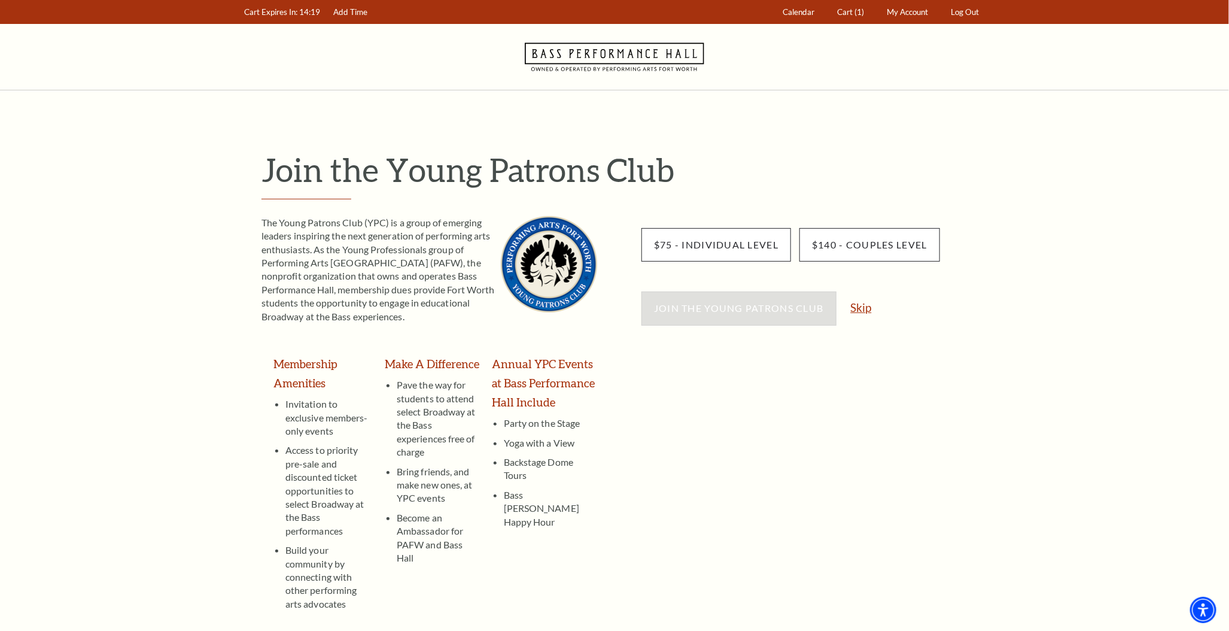
click at [865, 306] on link "Skip" at bounding box center [861, 306] width 21 height 11
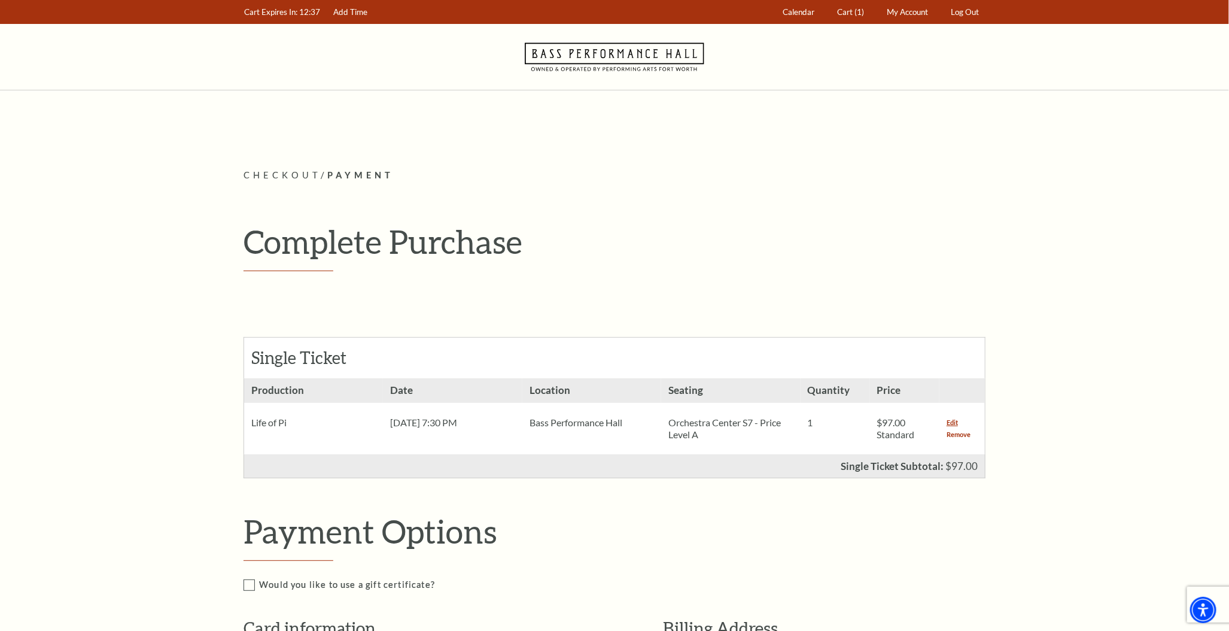
click at [957, 433] on link "Remove" at bounding box center [958, 434] width 24 height 12
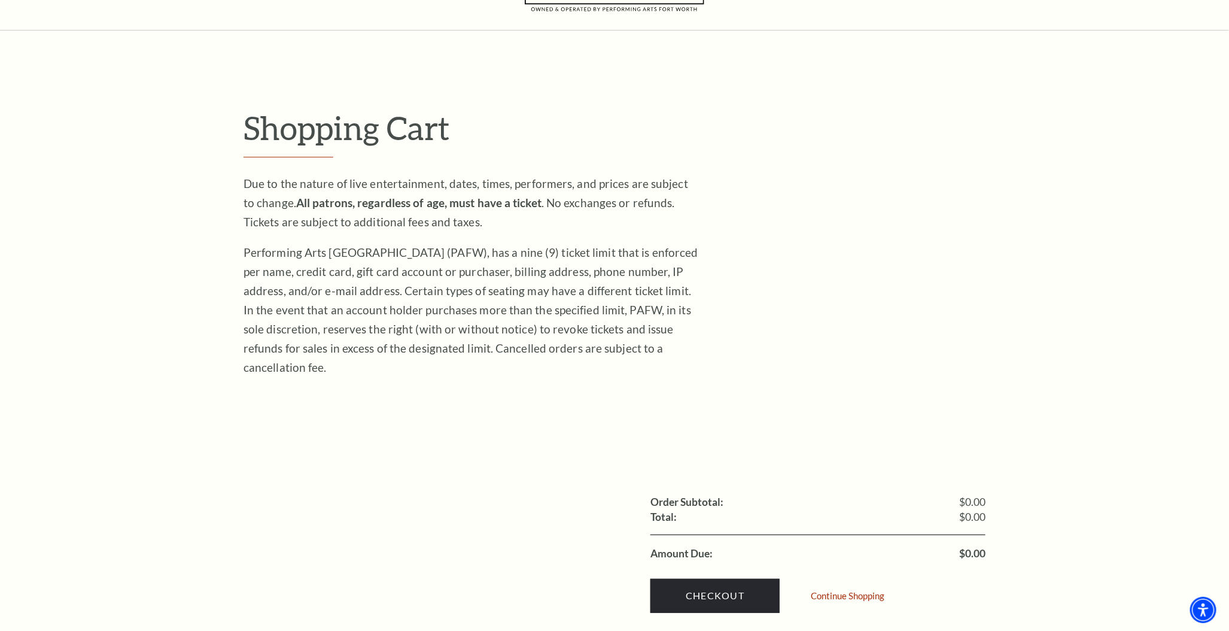
scroll to position [120, 0]
